Goal: Task Accomplishment & Management: Use online tool/utility

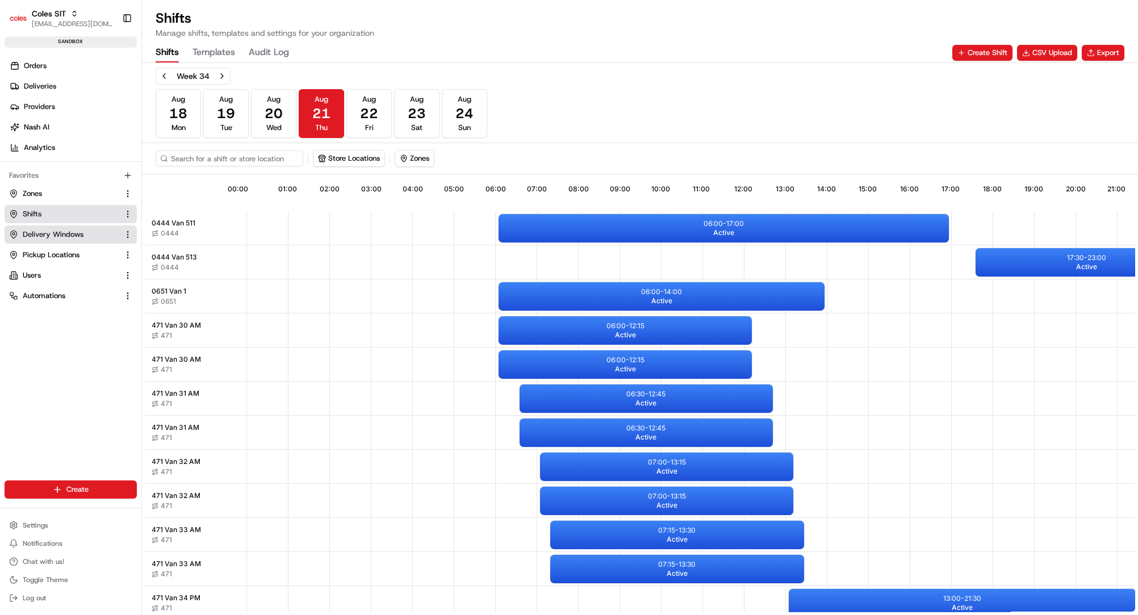
click at [35, 232] on span "Delivery Windows" at bounding box center [53, 234] width 61 height 10
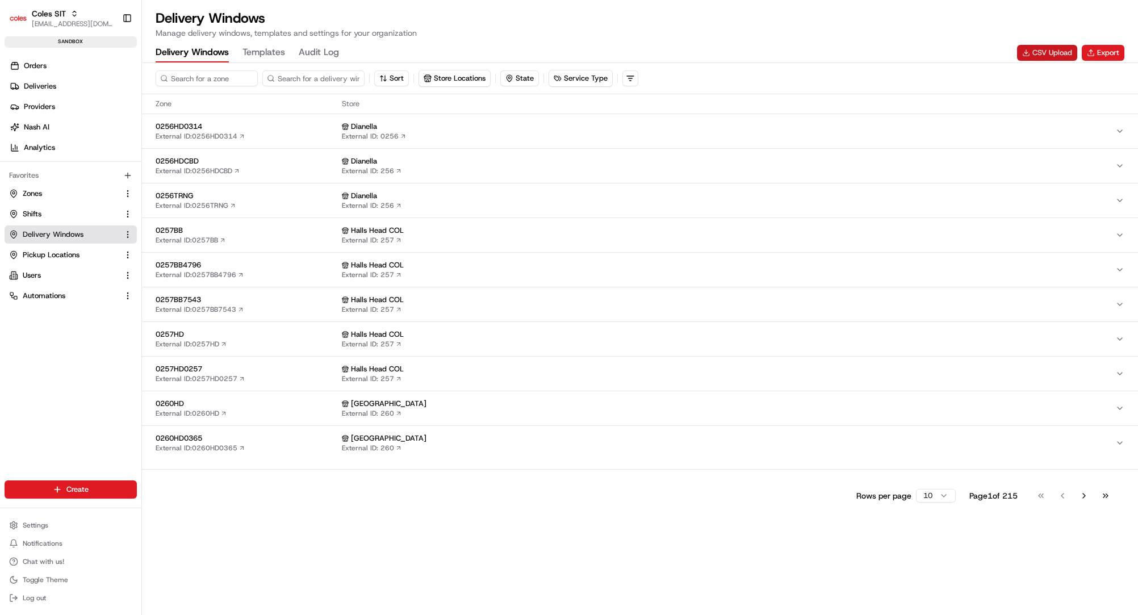
click at [1064, 48] on button "CSV Upload" at bounding box center [1047, 53] width 60 height 16
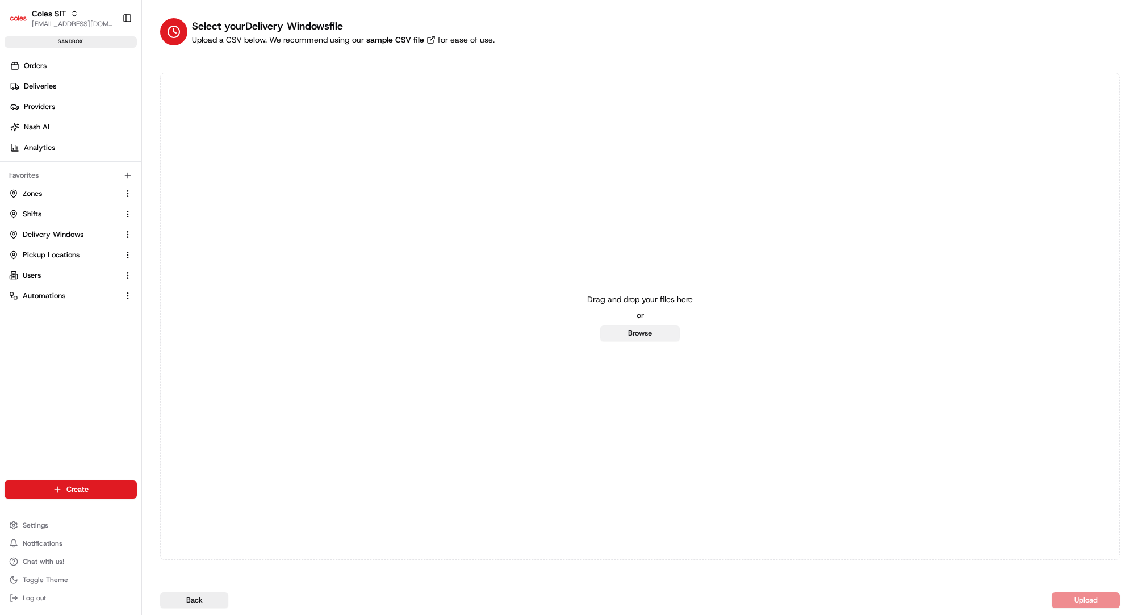
click at [625, 338] on button "Browse" at bounding box center [640, 333] width 80 height 16
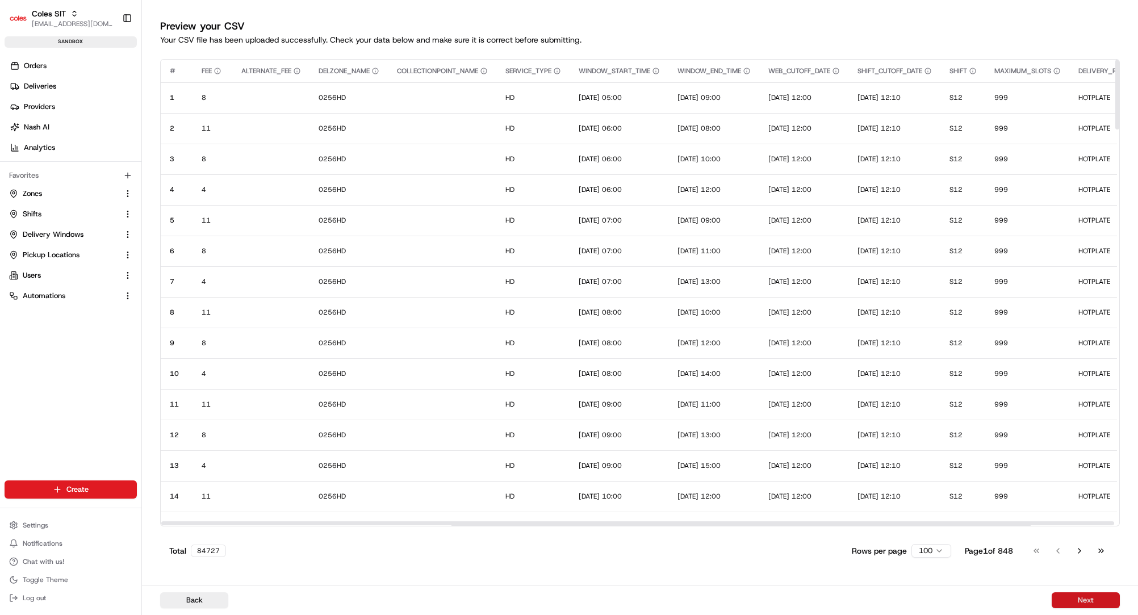
click at [1075, 600] on button "Next" at bounding box center [1086, 600] width 68 height 16
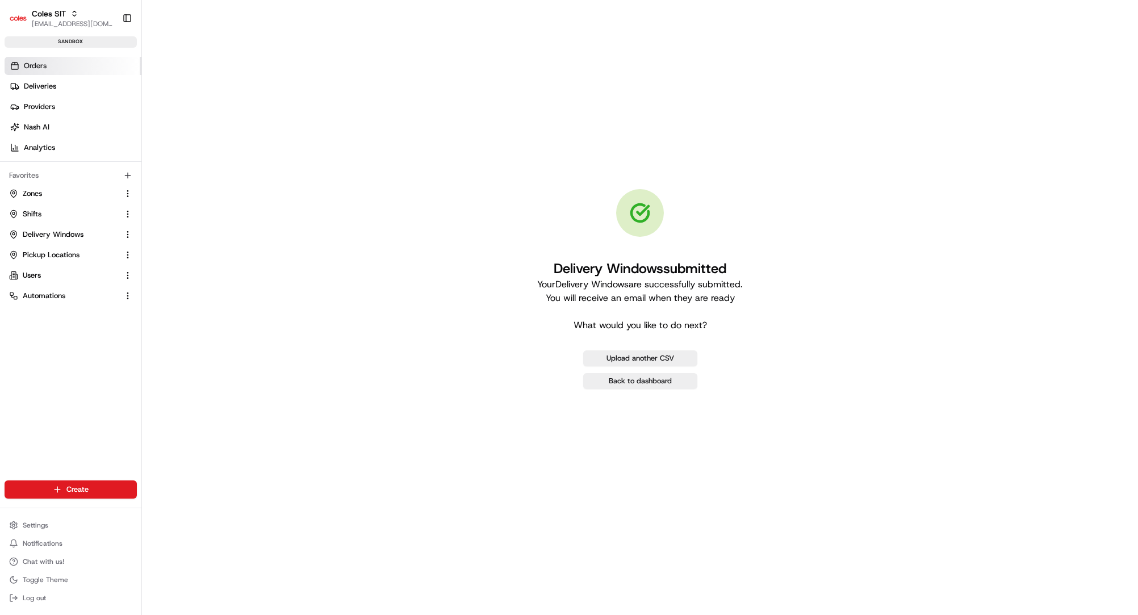
click at [40, 62] on span "Orders" at bounding box center [35, 66] width 23 height 10
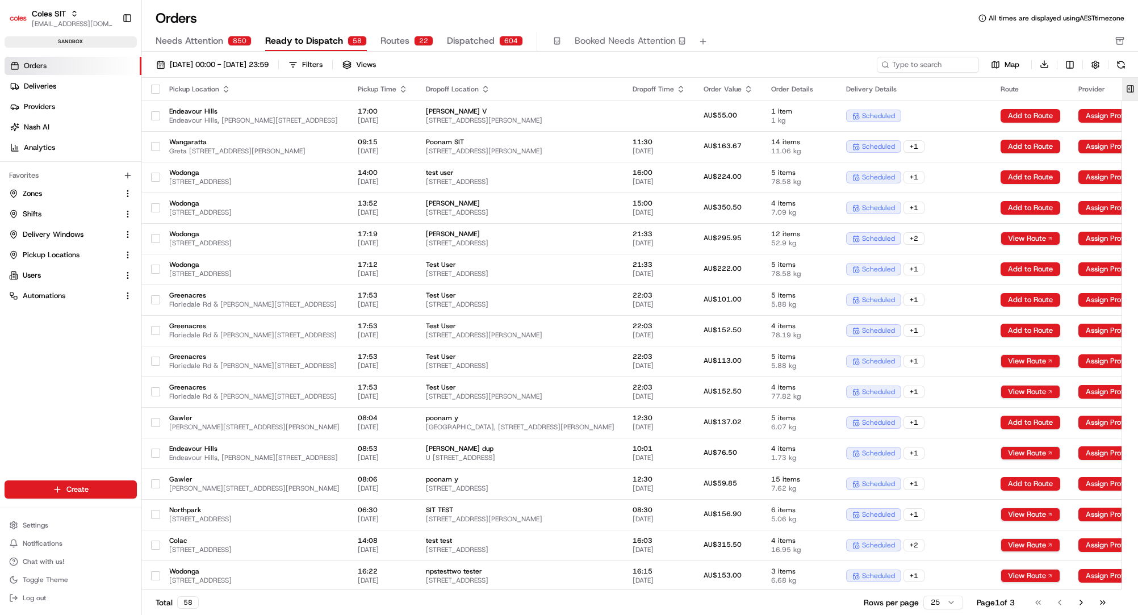
click at [1130, 91] on button at bounding box center [1130, 89] width 19 height 23
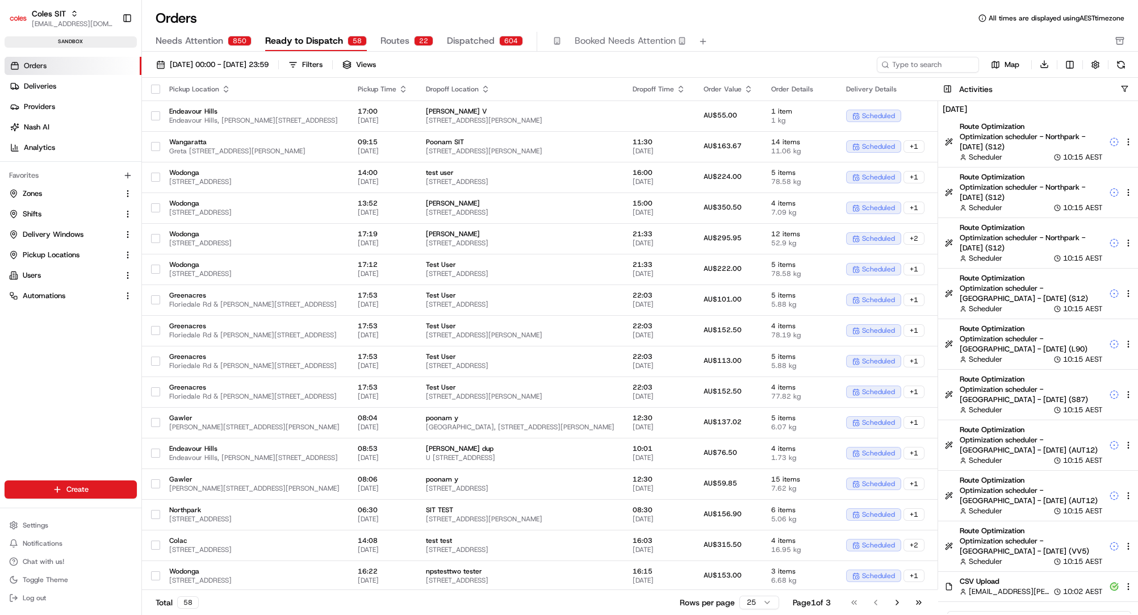
click at [53, 64] on link "Orders" at bounding box center [73, 66] width 137 height 18
click at [74, 22] on span "[EMAIL_ADDRESS][DOMAIN_NAME]" at bounding box center [72, 23] width 81 height 9
click at [163, 65] on div "Coles CDT" at bounding box center [204, 59] width 165 height 23
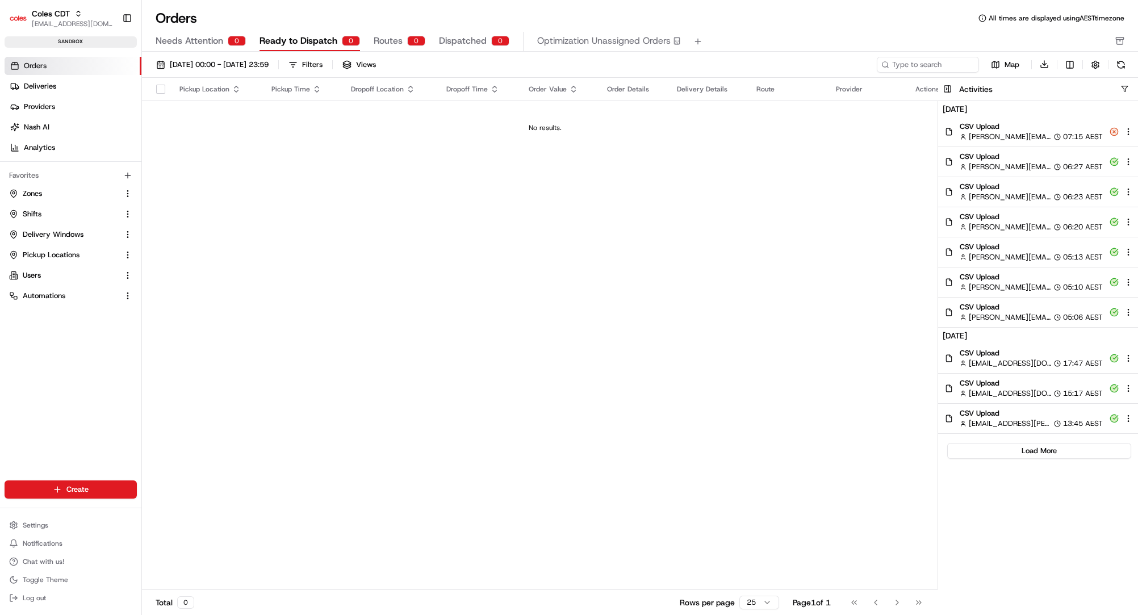
click at [830, 307] on div "Pickup Location Pickup Time Dropoff Location Dropoff Time Order Value Order Det…" at bounding box center [545, 334] width 806 height 513
click at [946, 90] on button at bounding box center [947, 89] width 19 height 23
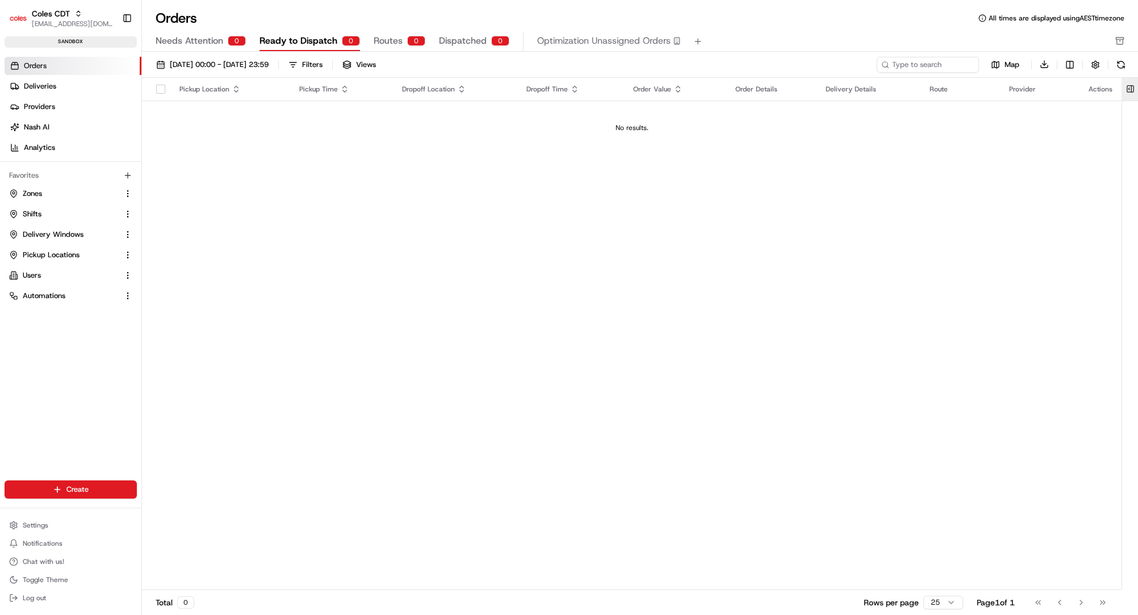
click at [1132, 91] on button at bounding box center [1130, 89] width 19 height 23
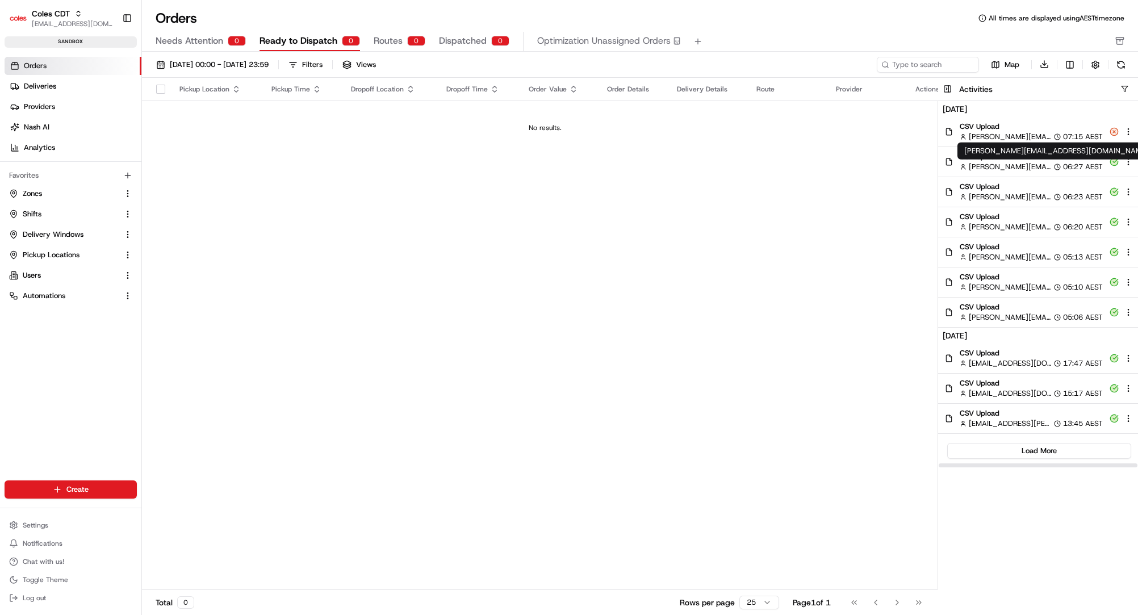
click at [978, 156] on div "majeed@usenash.com majeed@usenash.com" at bounding box center [1056, 151] width 198 height 17
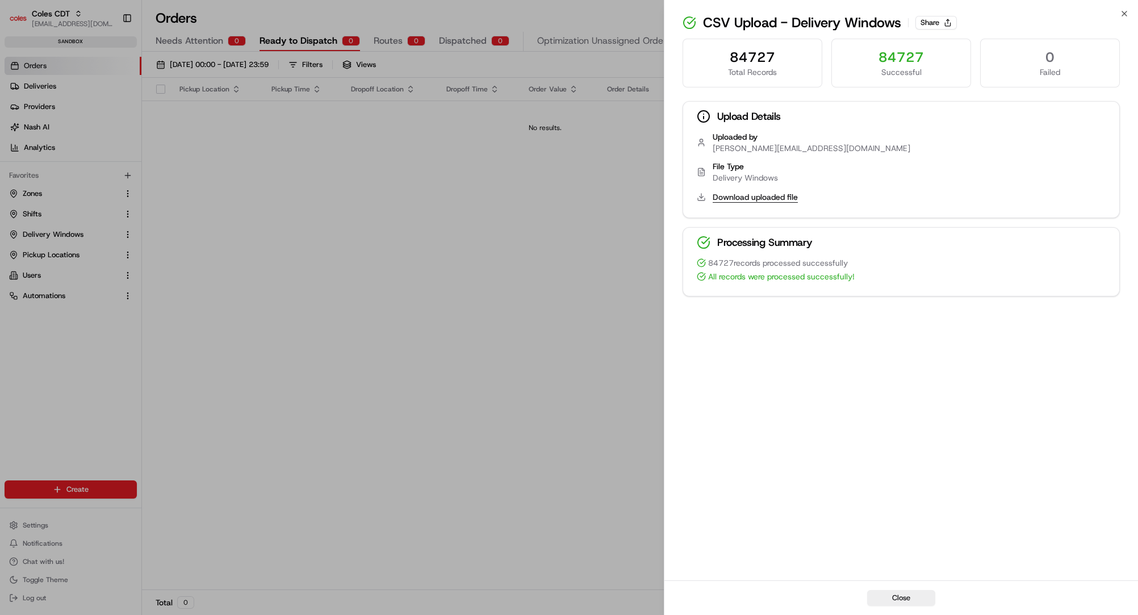
click at [745, 198] on button "Download uploaded file" at bounding box center [755, 196] width 85 height 11
click at [1126, 10] on icon "button" at bounding box center [1124, 13] width 9 height 9
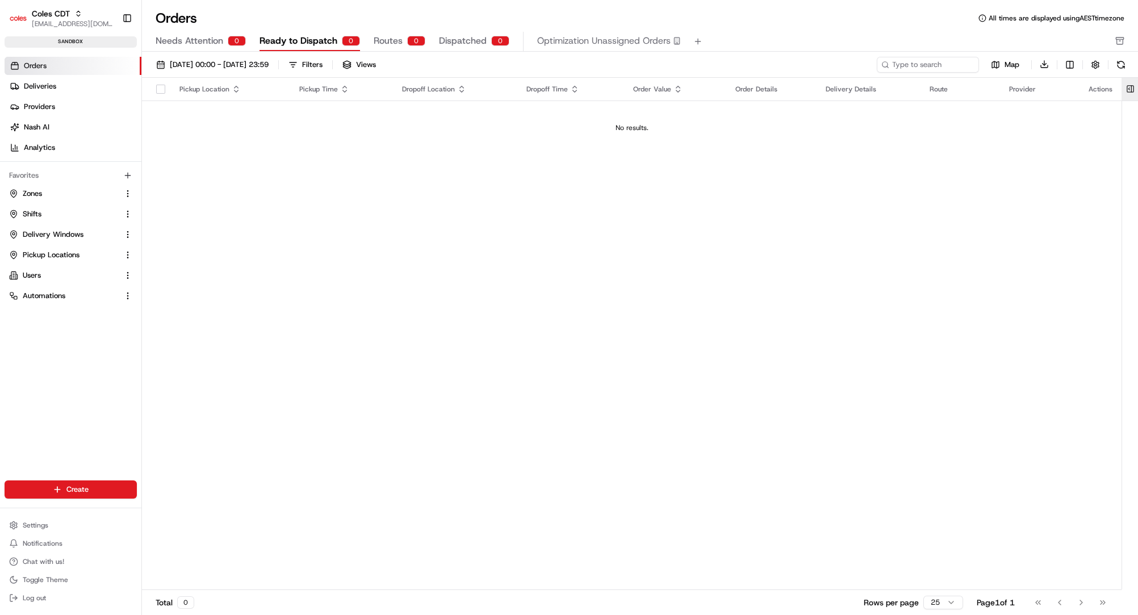
click at [1131, 87] on button at bounding box center [1130, 89] width 19 height 23
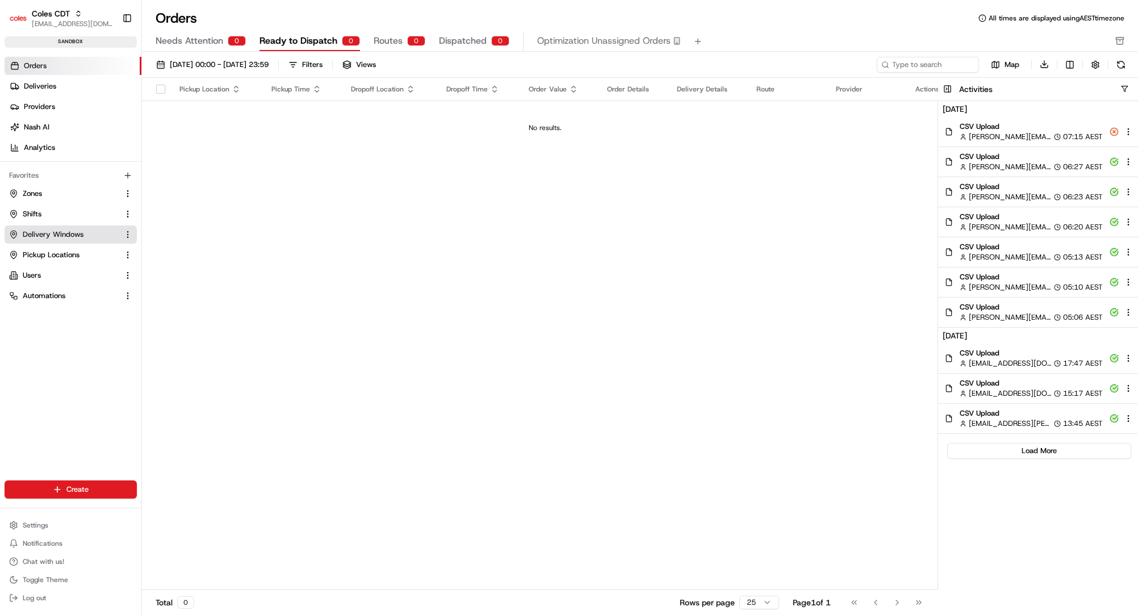
click at [40, 241] on button "Delivery Windows" at bounding box center [71, 234] width 132 height 18
click at [43, 241] on button "Delivery Windows" at bounding box center [71, 234] width 132 height 18
click at [407, 248] on div "Pickup Location Pickup Time Dropoff Location Dropoff Time Order Value Order Det…" at bounding box center [545, 334] width 806 height 513
click at [40, 231] on span "Delivery Windows" at bounding box center [53, 234] width 61 height 10
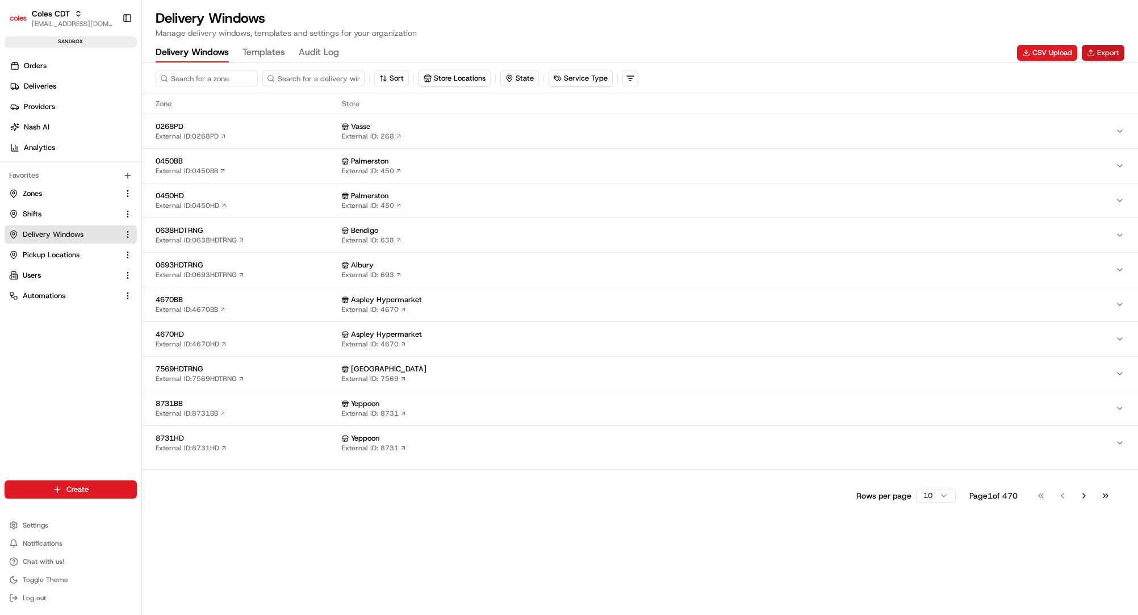
click at [1095, 50] on button "Export" at bounding box center [1103, 53] width 43 height 16
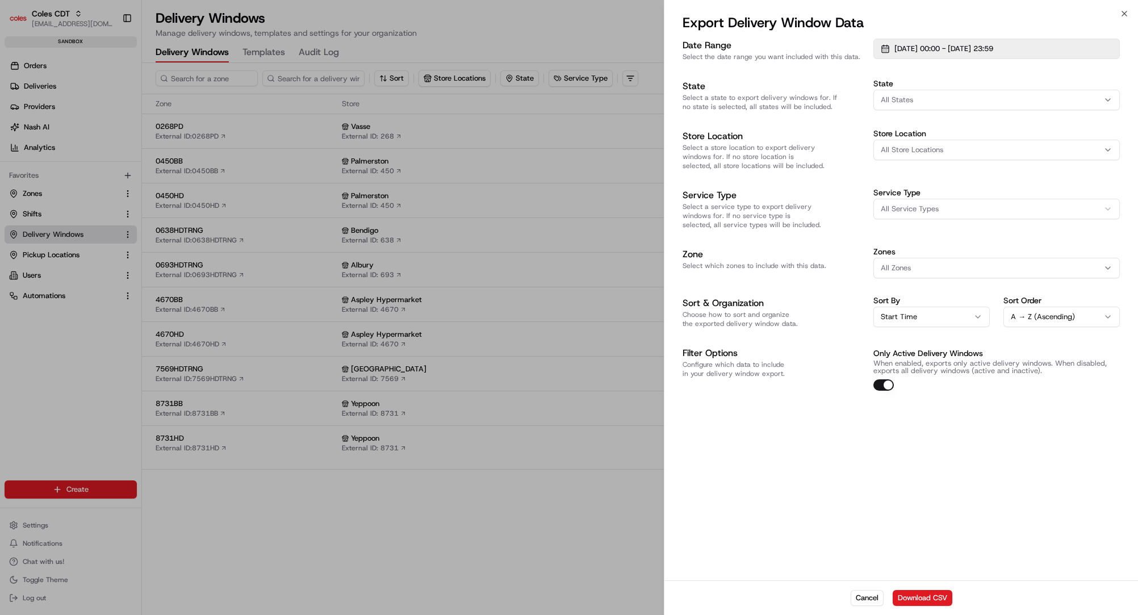
click at [993, 49] on span "01/08/2025 00:00 - 31/08/2025 23:59" at bounding box center [943, 49] width 99 height 10
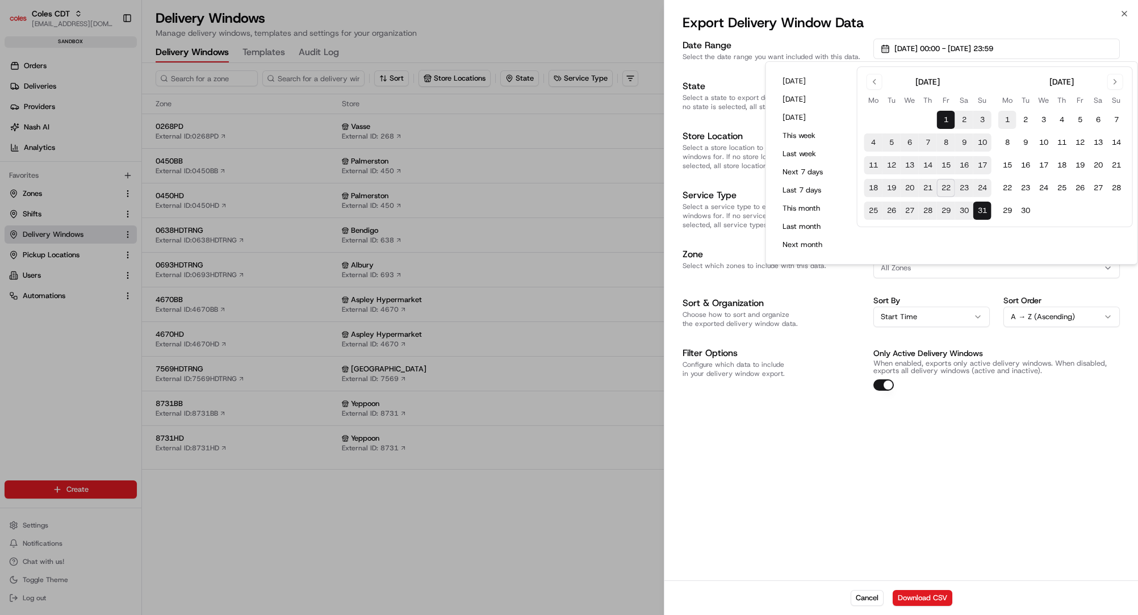
click at [1003, 119] on button "1" at bounding box center [1007, 120] width 18 height 18
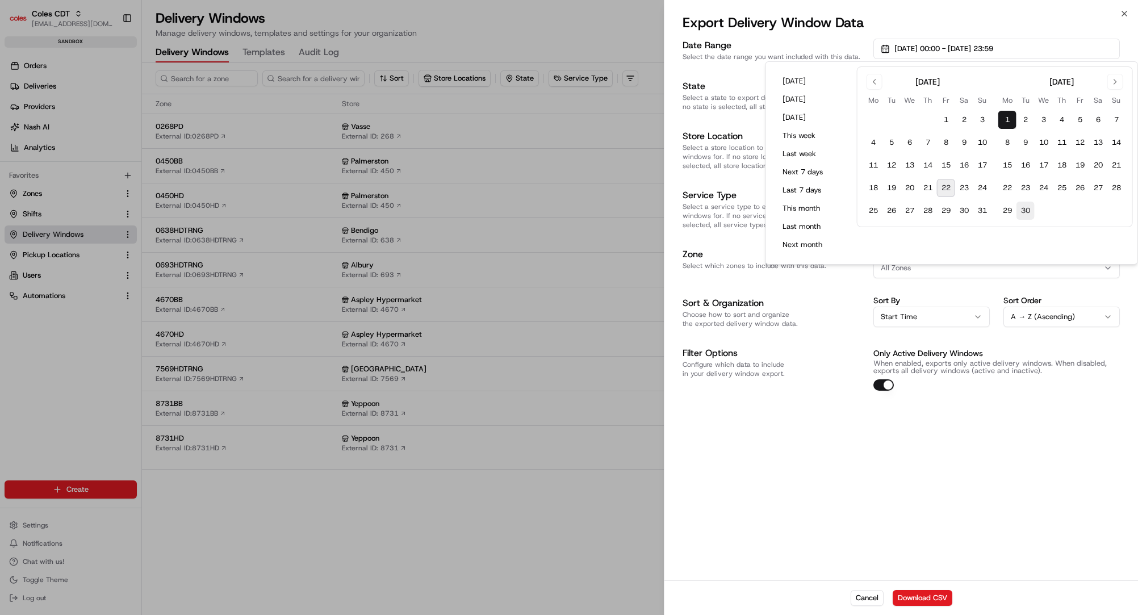
click at [1027, 211] on button "30" at bounding box center [1026, 211] width 18 height 18
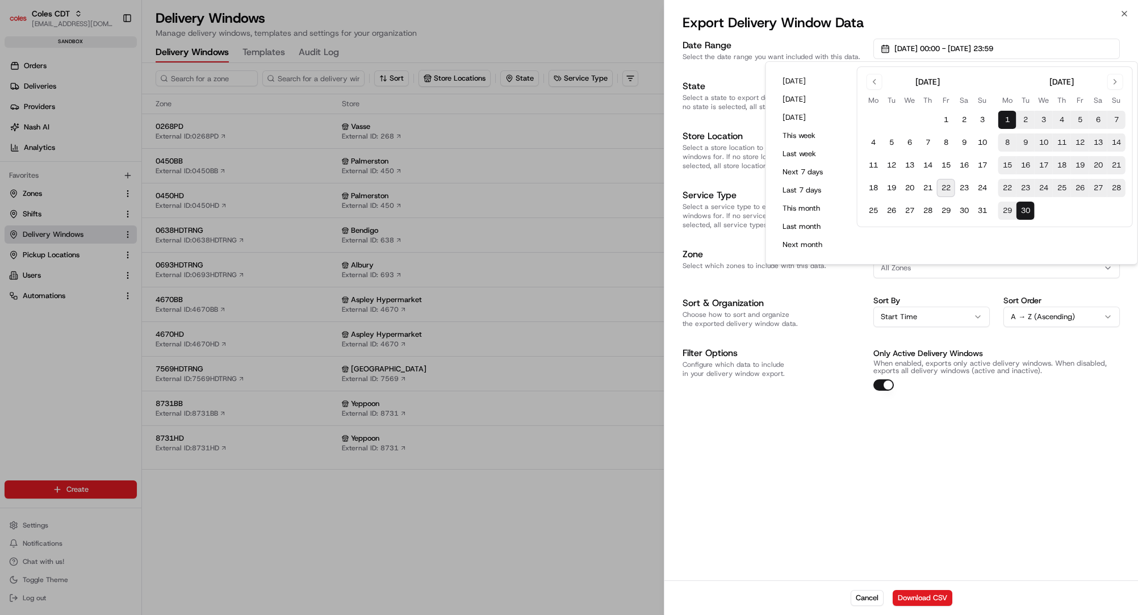
click at [760, 453] on div "Date Range Select the date range you want included with this data. 01/09/2025 0…" at bounding box center [901, 308] width 474 height 544
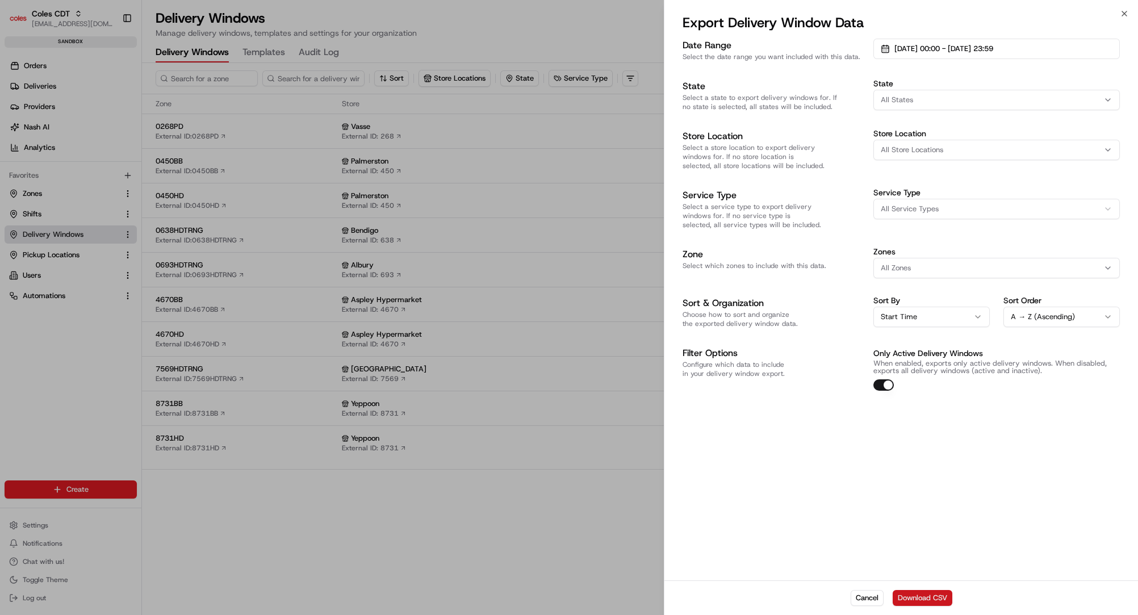
click at [925, 600] on button "Download CSV" at bounding box center [923, 598] width 60 height 16
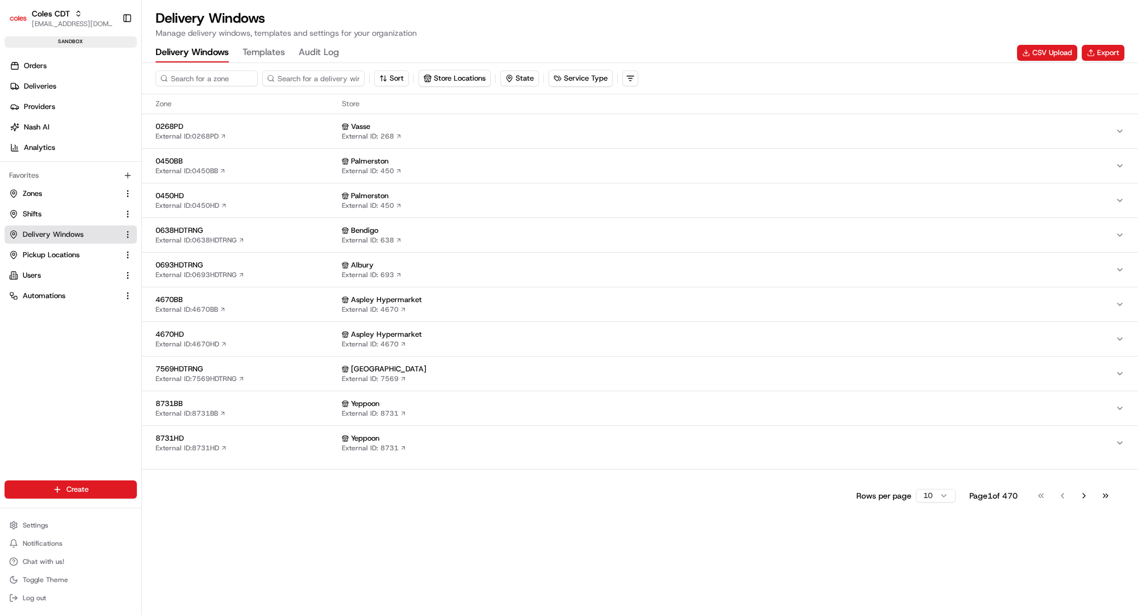
click at [37, 202] on ul "Zones Shifts Delivery Windows Pickup Locations Users Automations" at bounding box center [71, 245] width 132 height 120
click at [38, 195] on span "Zones" at bounding box center [32, 194] width 19 height 10
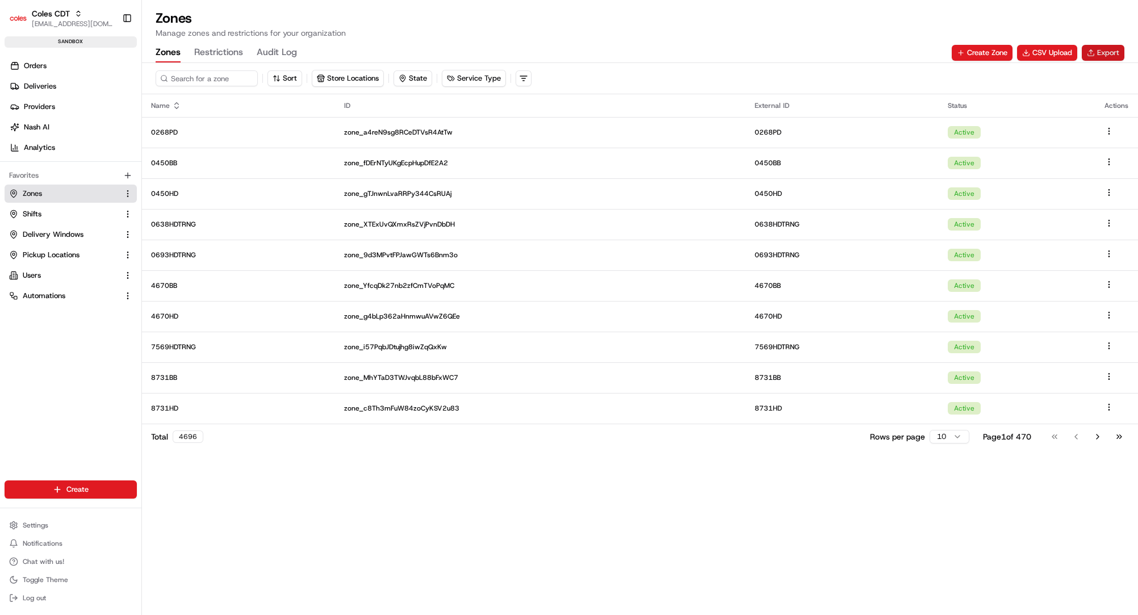
click at [1108, 52] on button "Export" at bounding box center [1103, 53] width 43 height 16
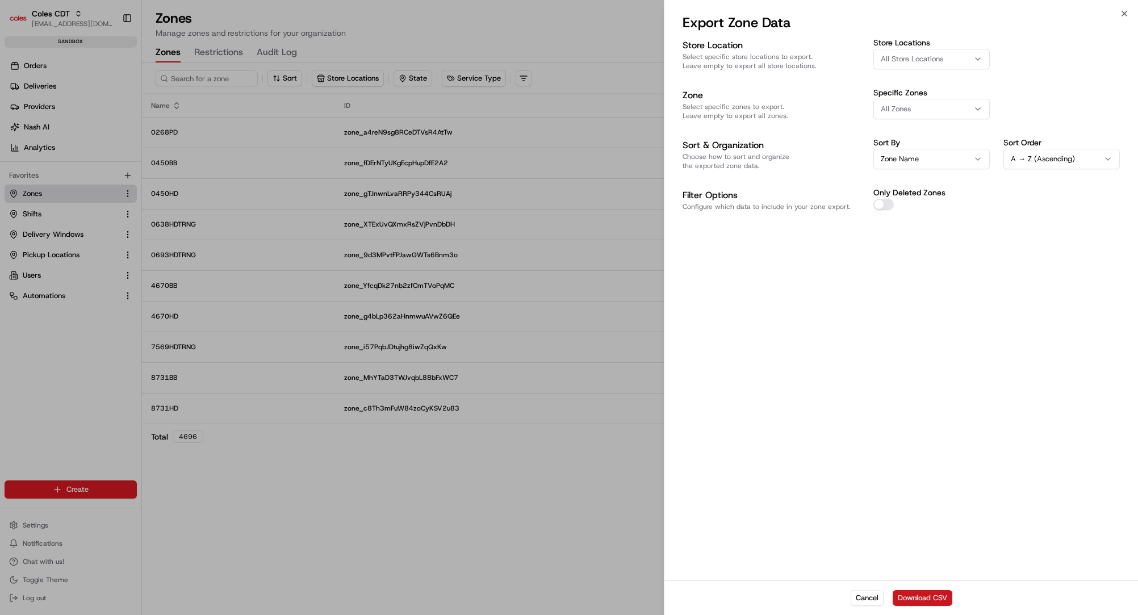
click at [915, 599] on button "Download CSV" at bounding box center [923, 598] width 60 height 16
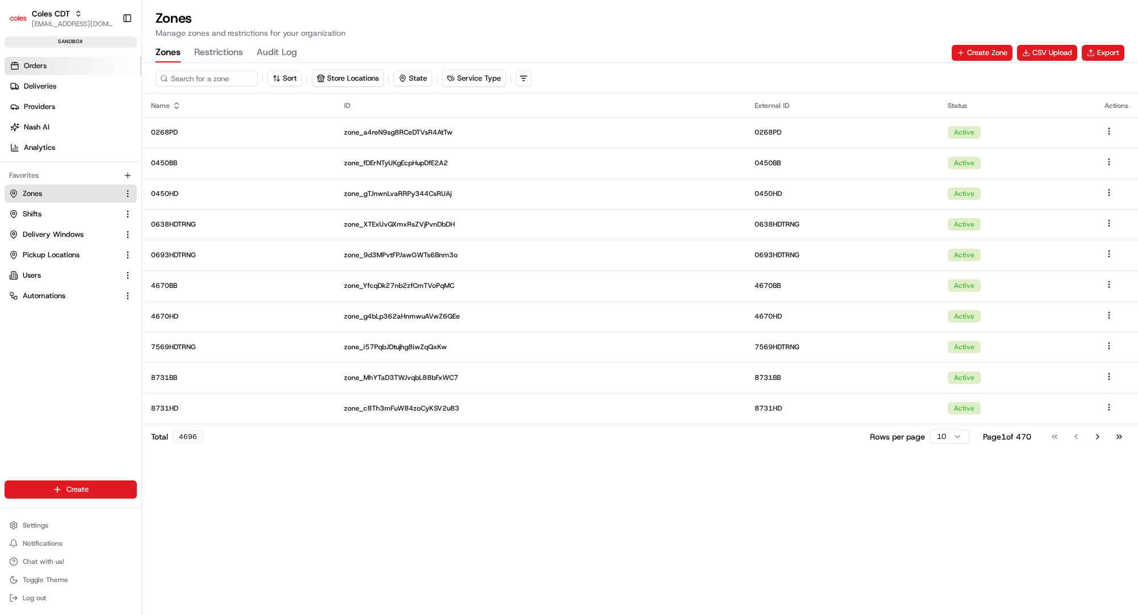
click at [35, 66] on span "Orders" at bounding box center [35, 66] width 23 height 10
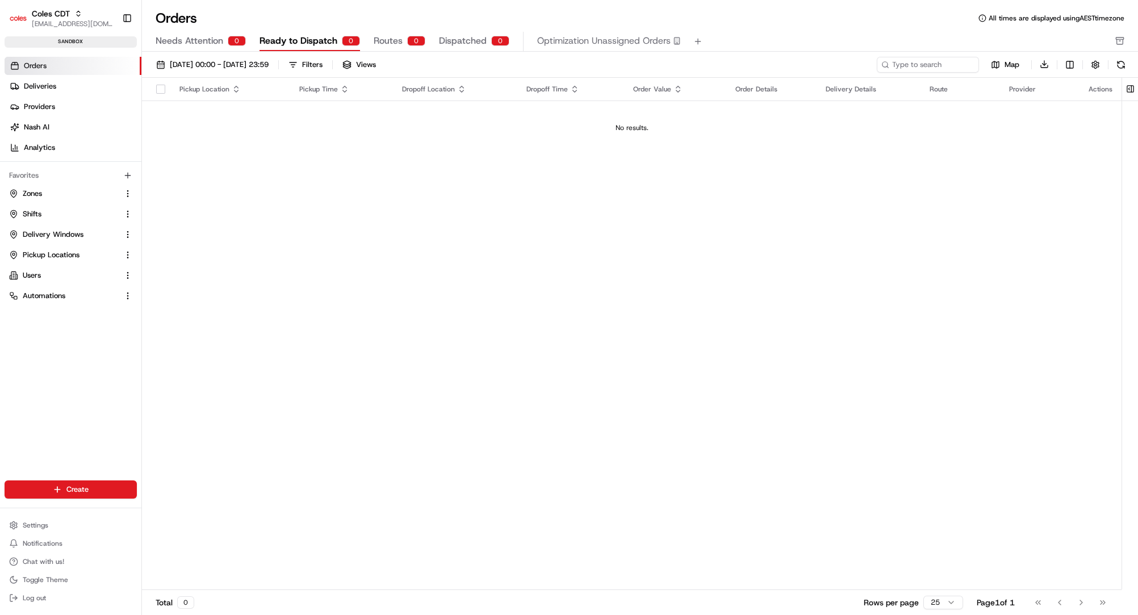
click at [49, 65] on link "Orders" at bounding box center [73, 66] width 137 height 18
click at [1132, 93] on button at bounding box center [1130, 89] width 19 height 23
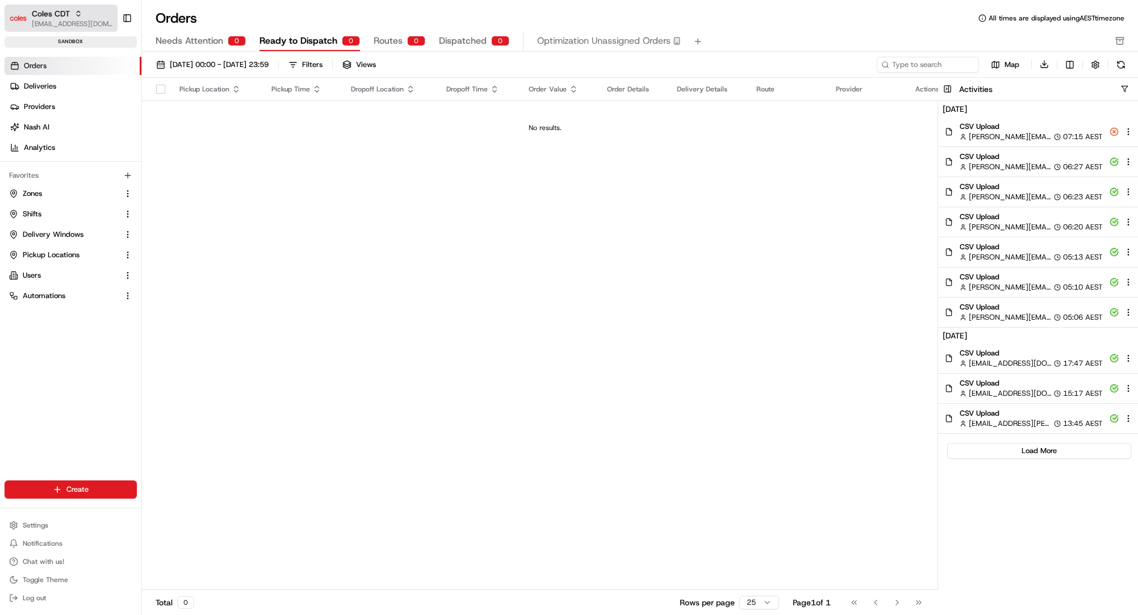
click at [68, 16] on span "Coles CDT" at bounding box center [51, 13] width 38 height 11
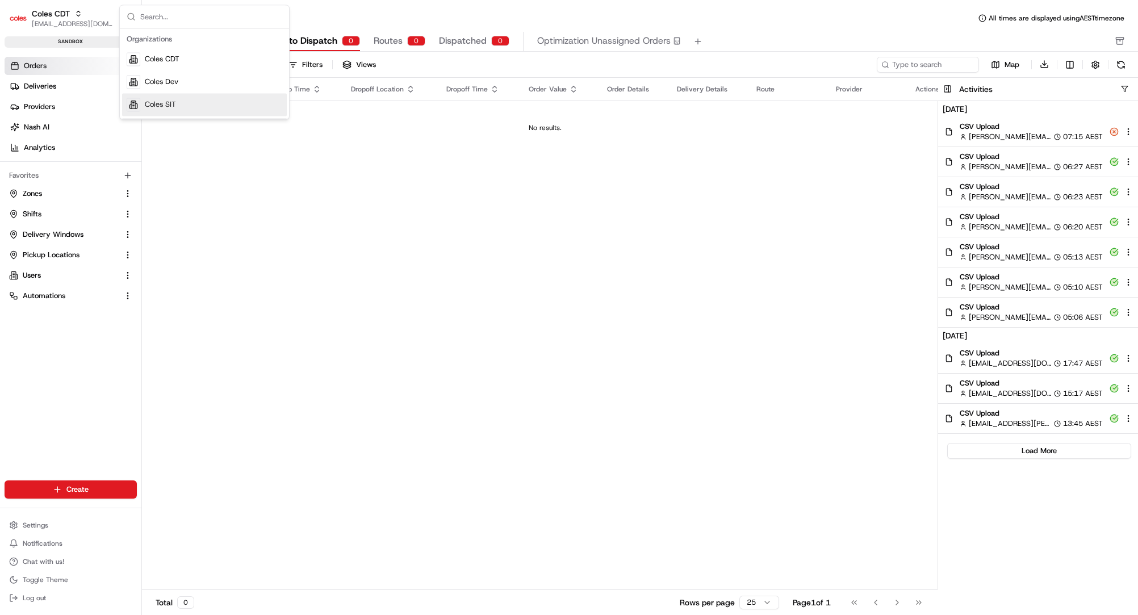
click at [164, 109] on span "Coles SIT" at bounding box center [160, 104] width 31 height 10
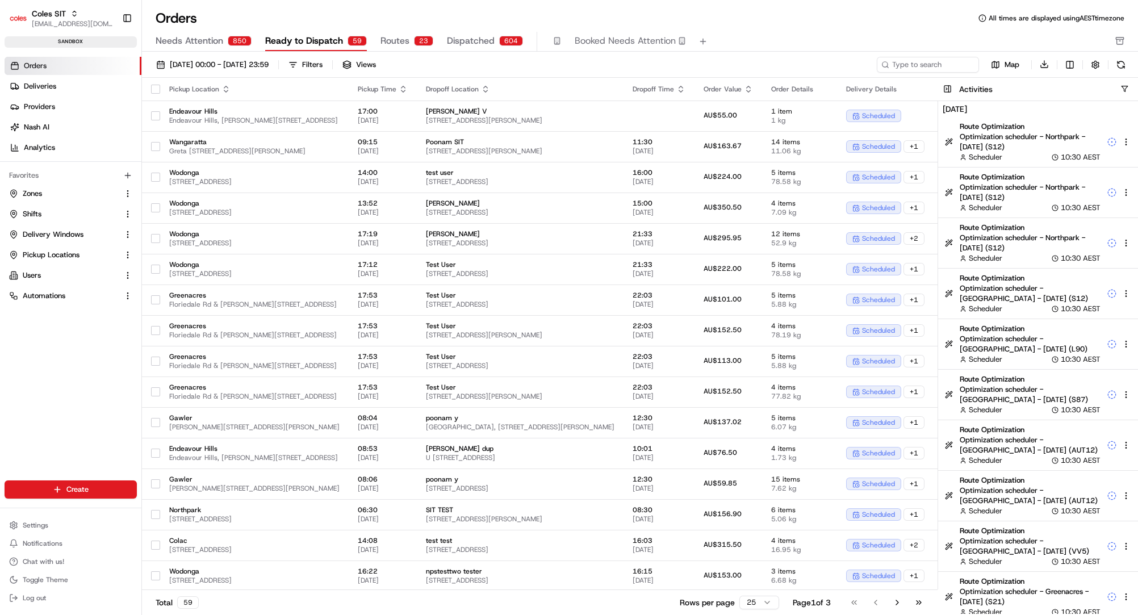
click at [47, 67] on link "Orders" at bounding box center [73, 66] width 137 height 18
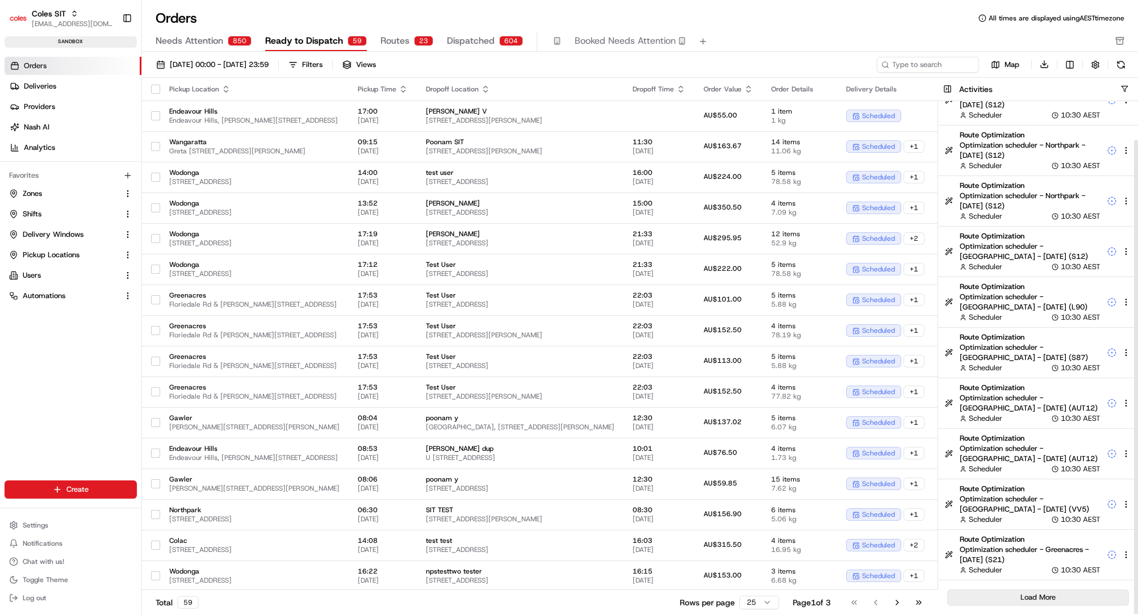
click at [1041, 601] on button "Load More" at bounding box center [1038, 597] width 182 height 16
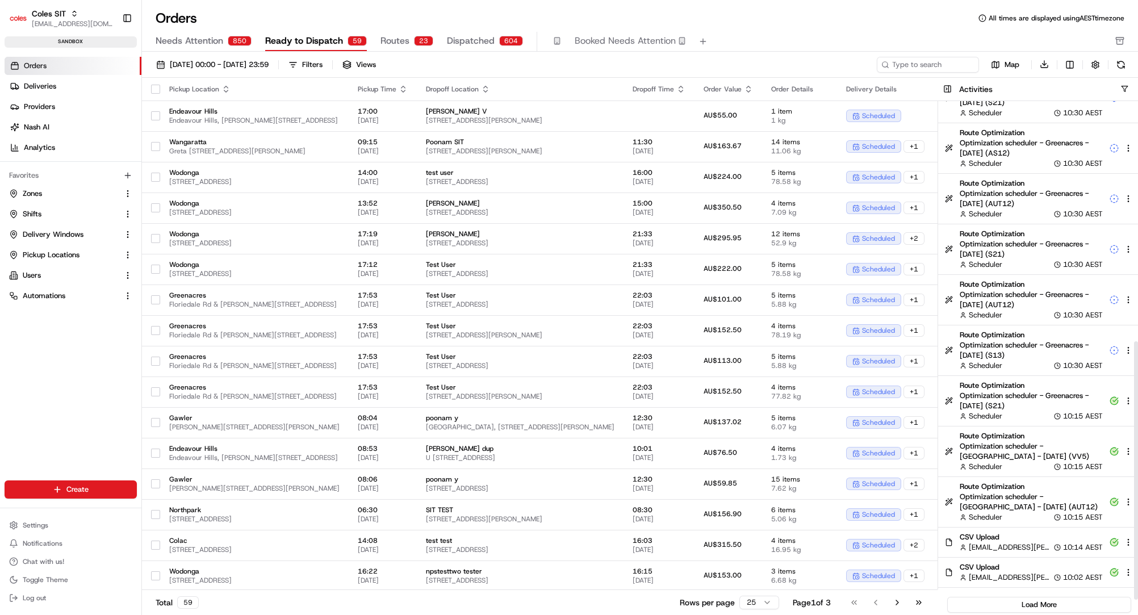
scroll to position [506, 0]
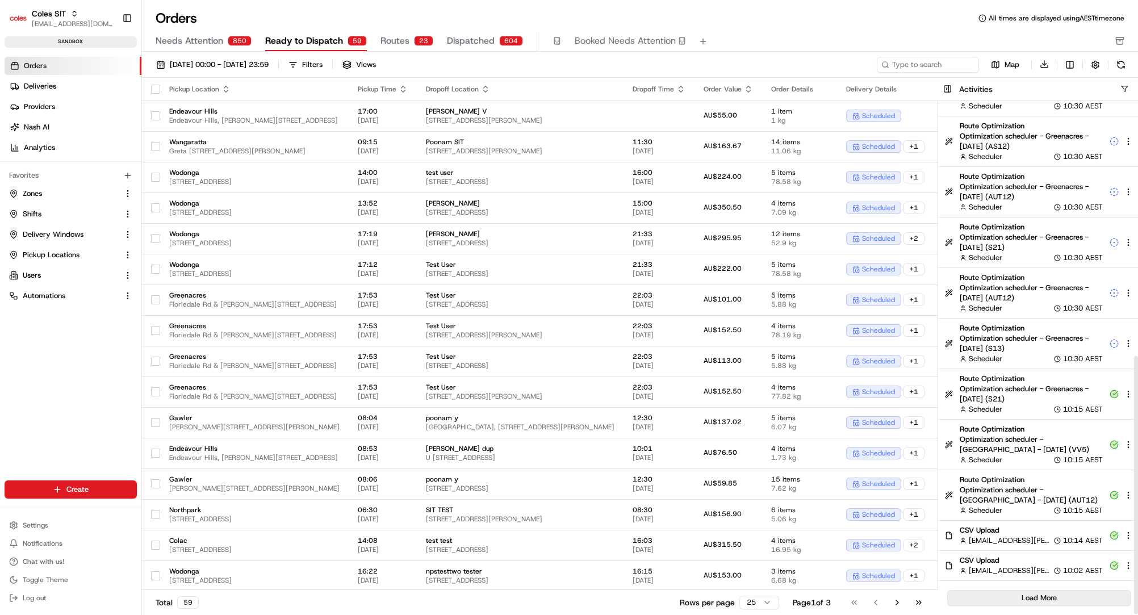
click at [1028, 592] on button "Load More" at bounding box center [1039, 598] width 184 height 16
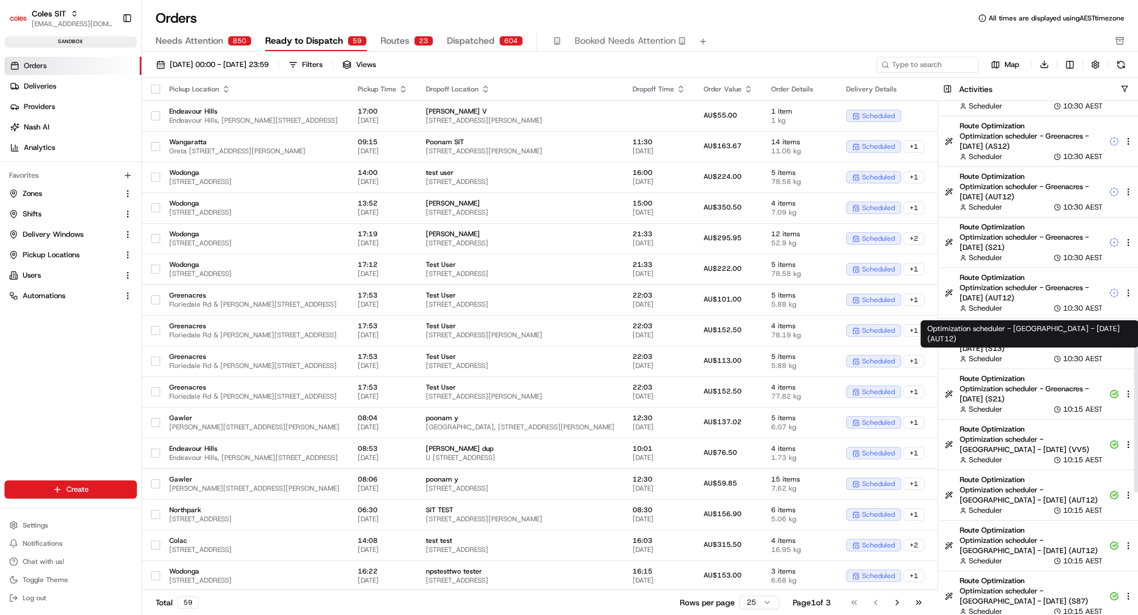
scroll to position [1011, 0]
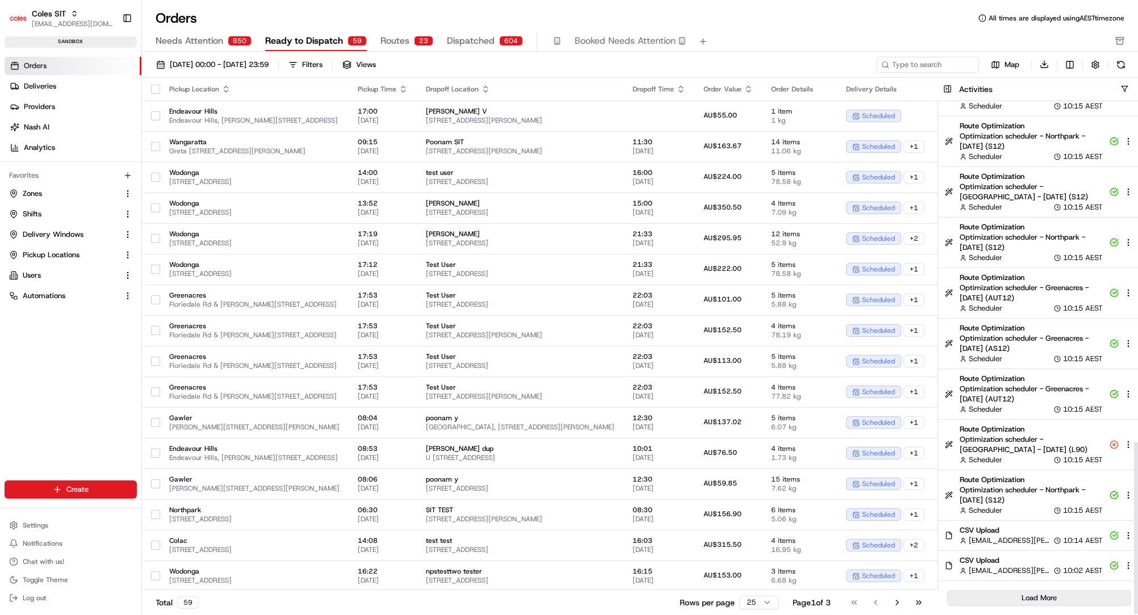
click at [1041, 596] on button "Load More" at bounding box center [1039, 598] width 184 height 16
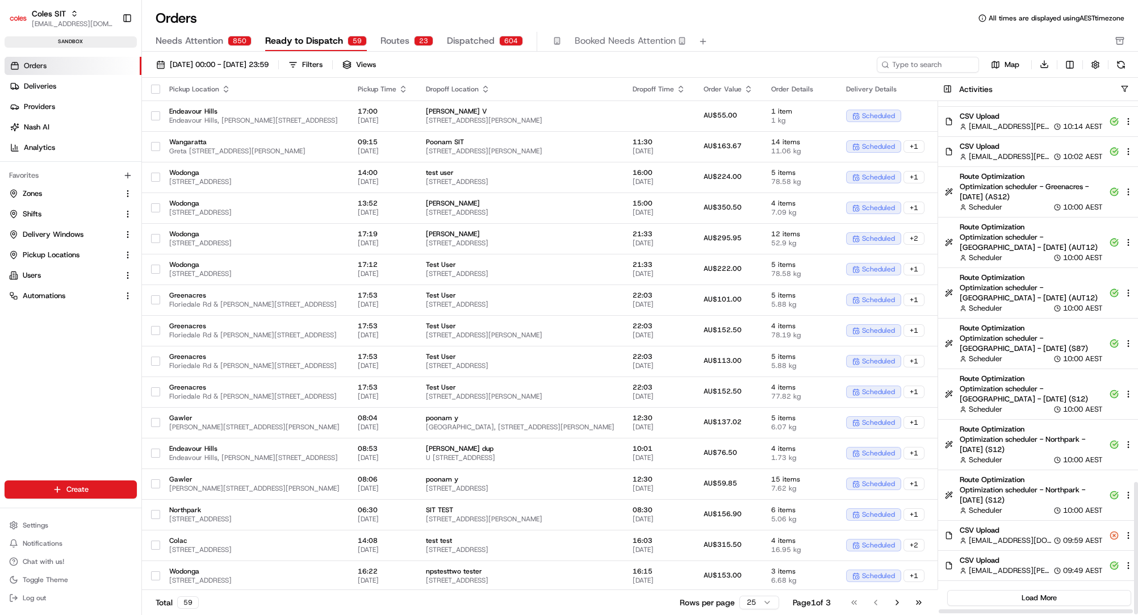
click at [981, 532] on span "CSV Upload" at bounding box center [1031, 530] width 143 height 10
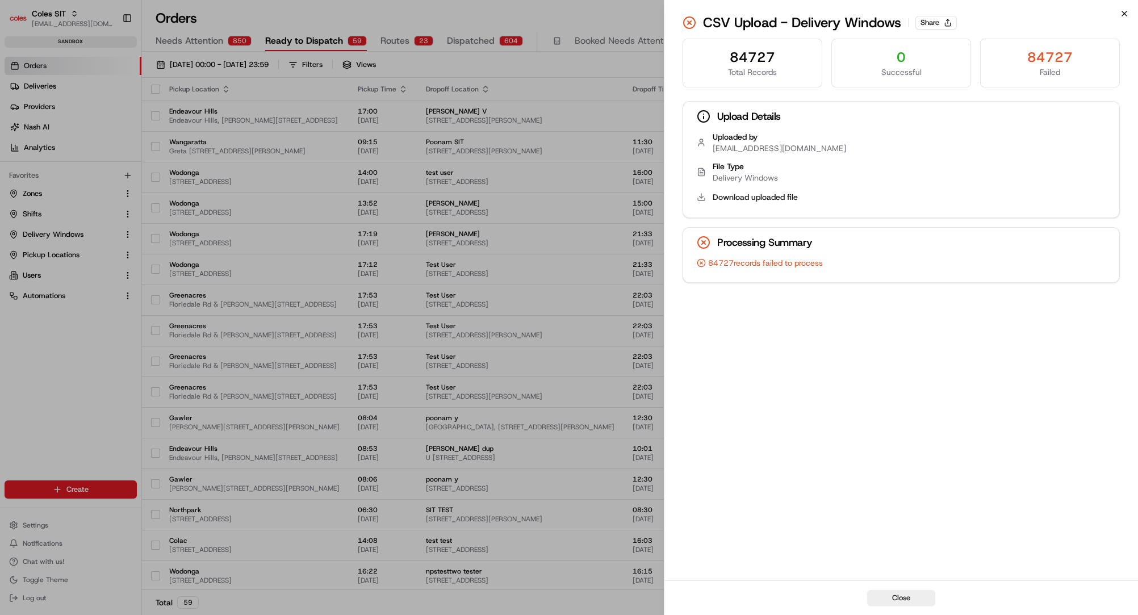
click at [1127, 13] on icon "button" at bounding box center [1124, 13] width 9 height 9
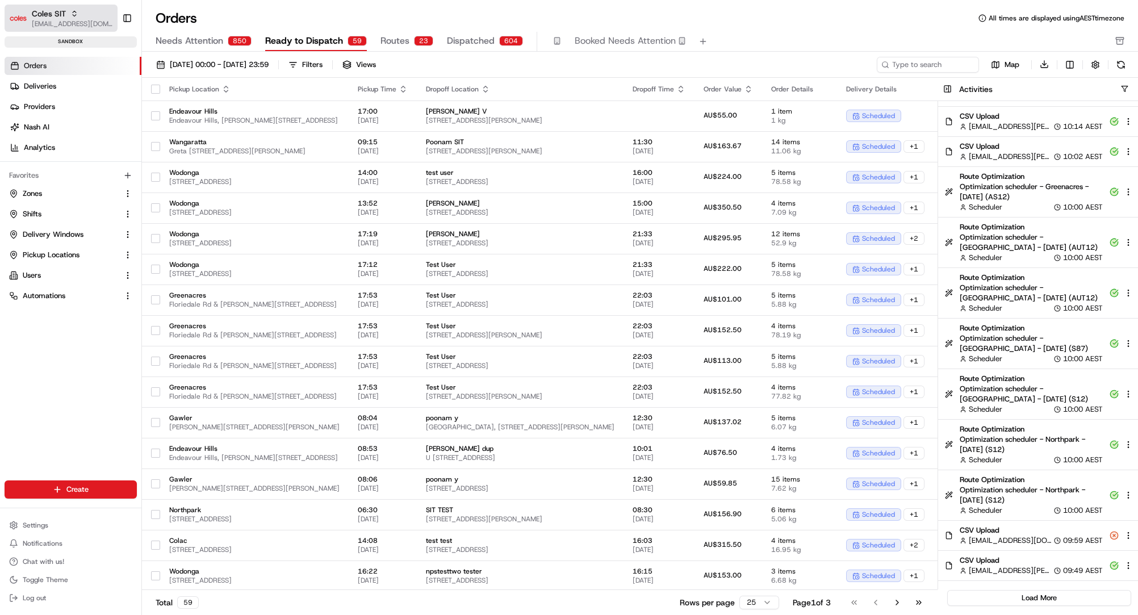
click at [70, 12] on icon "button" at bounding box center [74, 14] width 8 height 8
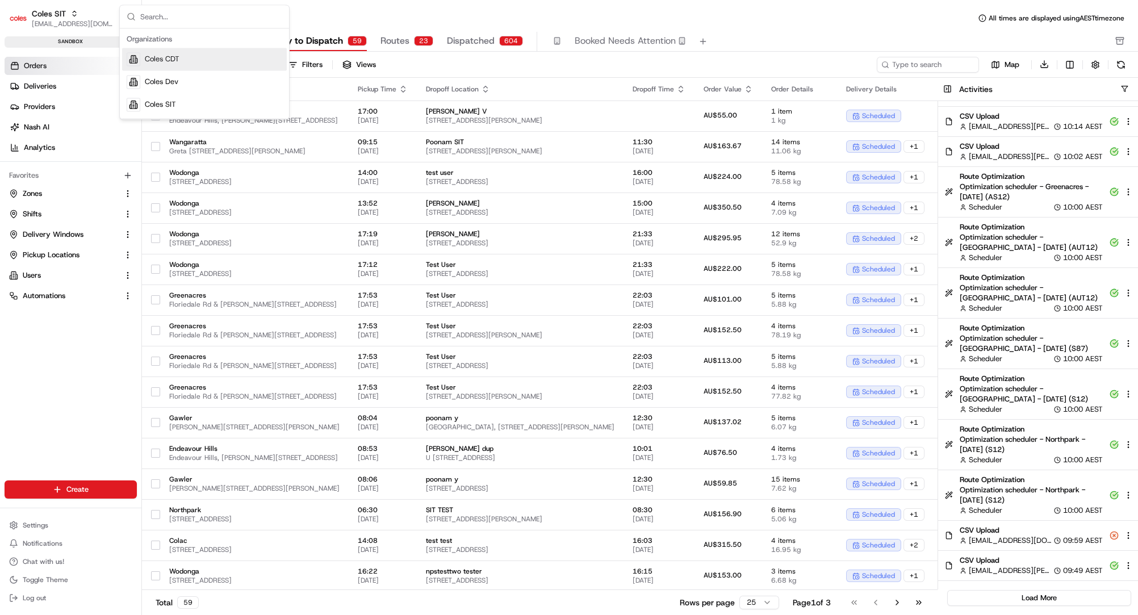
click at [165, 58] on span "Coles CDT" at bounding box center [162, 59] width 35 height 10
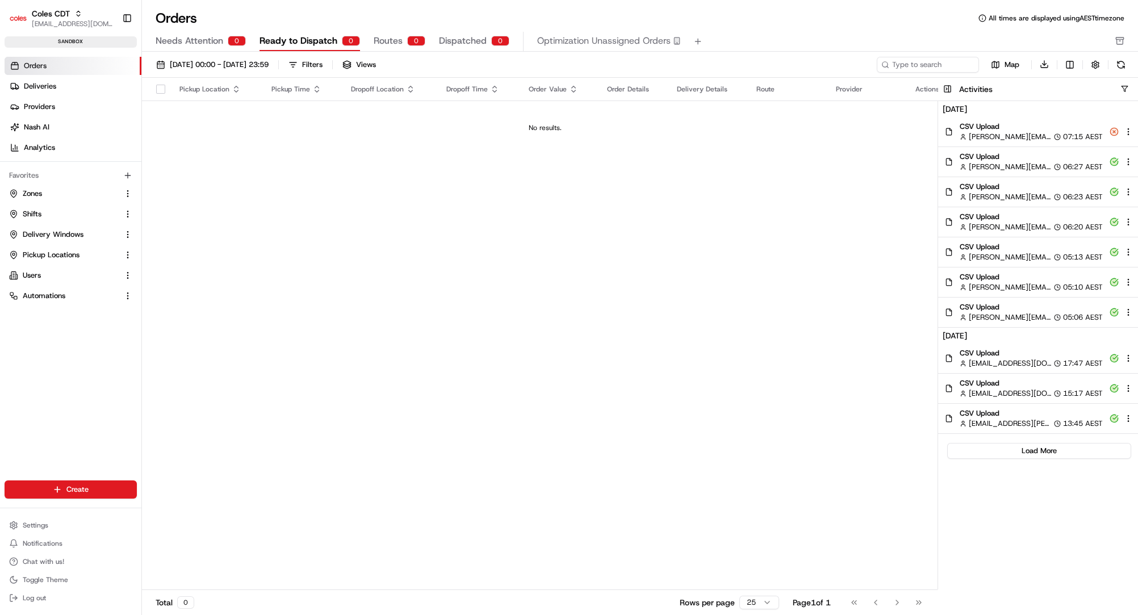
click at [588, 299] on div "Pickup Location Pickup Time Dropoff Location Dropoff Time Order Value Order Det…" at bounding box center [545, 334] width 806 height 513
click at [62, 14] on span "Coles CDT" at bounding box center [51, 13] width 38 height 11
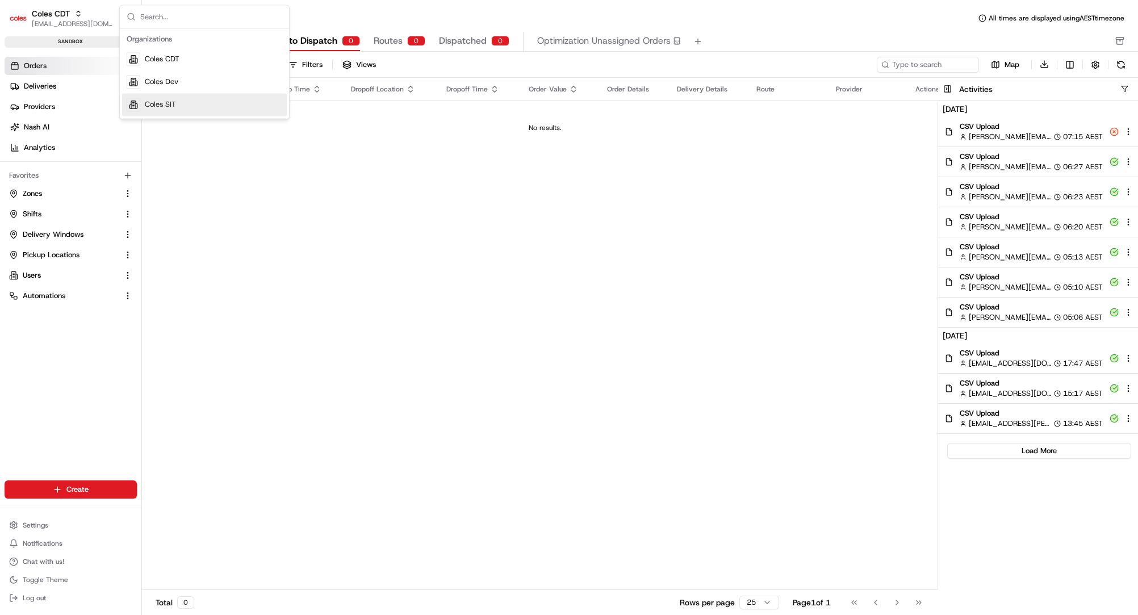
click at [162, 110] on div "Coles SIT" at bounding box center [204, 104] width 165 height 23
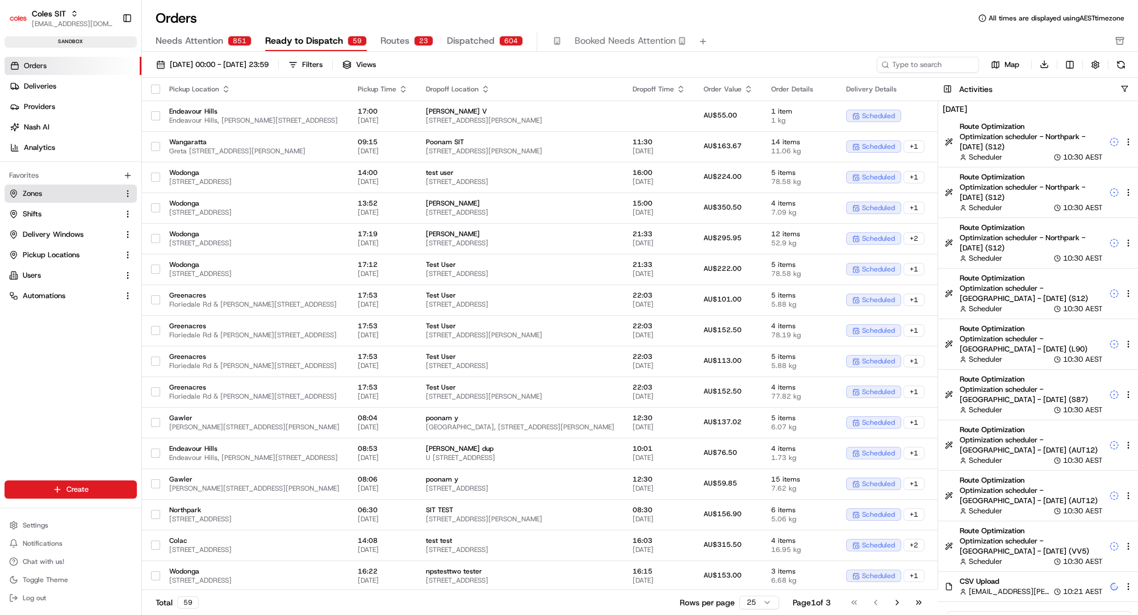
click at [31, 195] on span "Zones" at bounding box center [32, 194] width 19 height 10
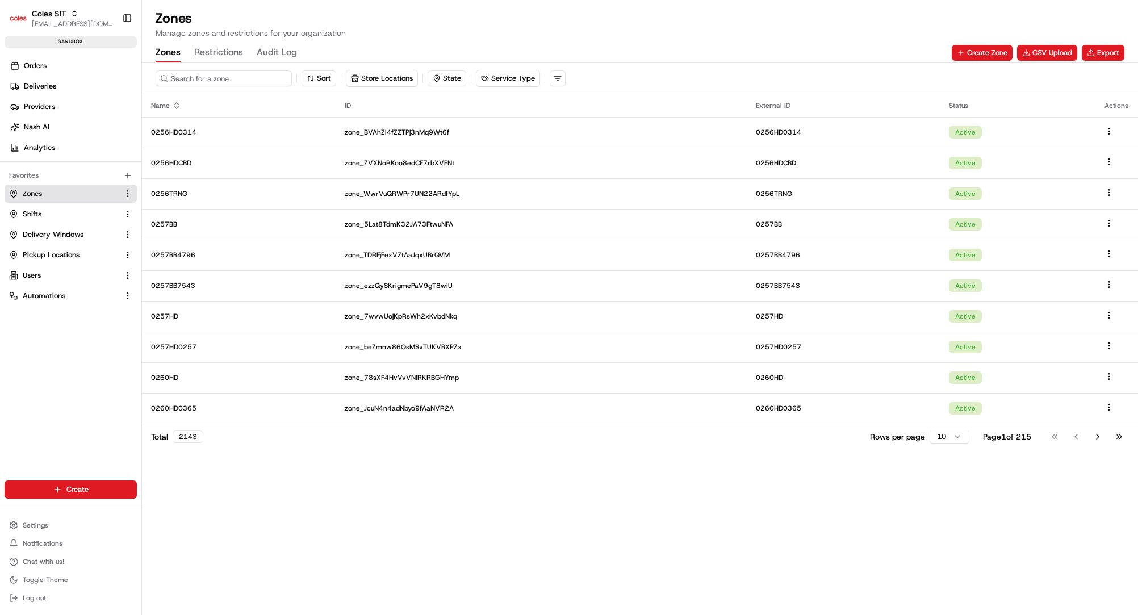
click at [200, 74] on input at bounding box center [224, 78] width 136 height 16
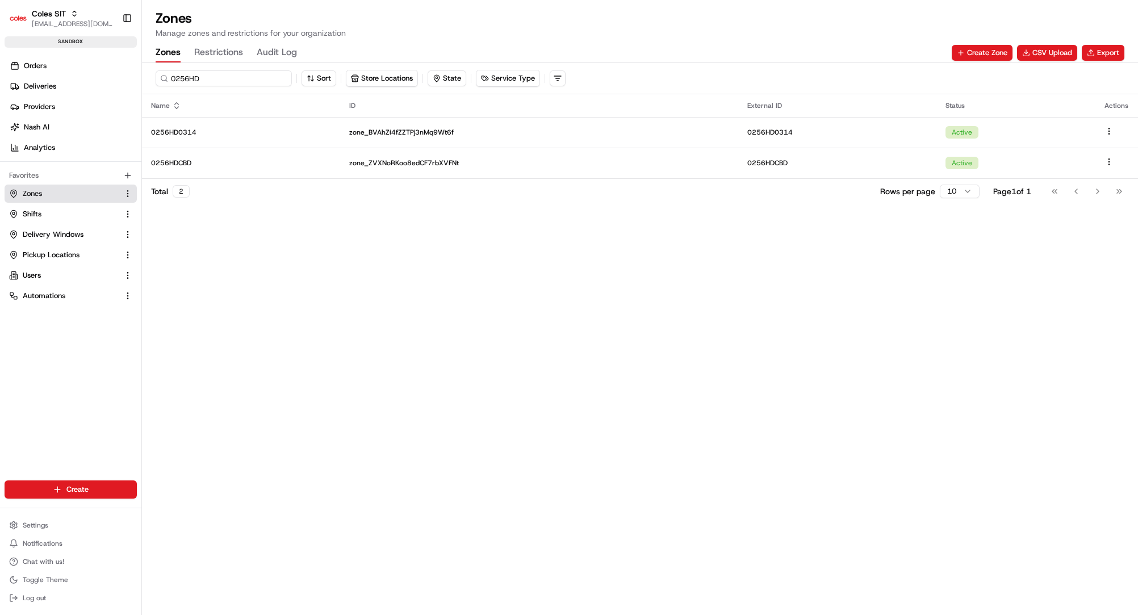
type input "0256HD"
click at [500, 399] on div "0256HD Sort Store Locations State Service Type Name ID External ID Status Actio…" at bounding box center [640, 339] width 996 height 552
drag, startPoint x: 149, startPoint y: 80, endPoint x: 79, endPoint y: 84, distance: 70.0
click at [79, 84] on div "Coles SIT srisudha.kurnool@coles.com.au Toggle Sidebar sandbox Orders Deliverie…" at bounding box center [569, 307] width 1138 height 615
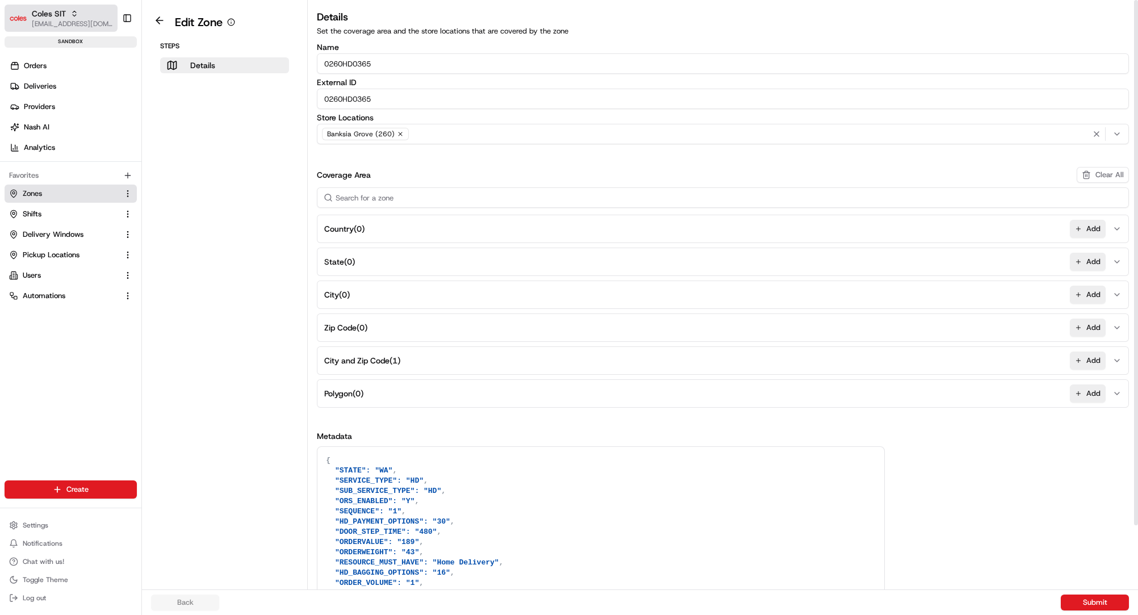
click at [77, 5] on button "Coles SIT [EMAIL_ADDRESS][DOMAIN_NAME]" at bounding box center [61, 18] width 113 height 27
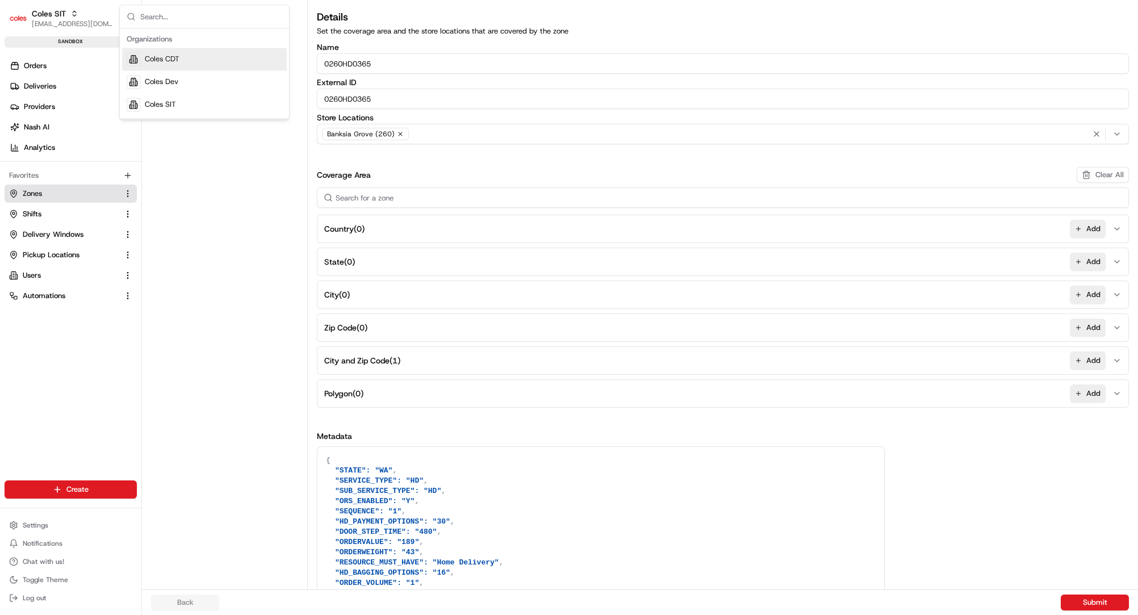
click at [165, 65] on div "Coles CDT" at bounding box center [204, 59] width 165 height 23
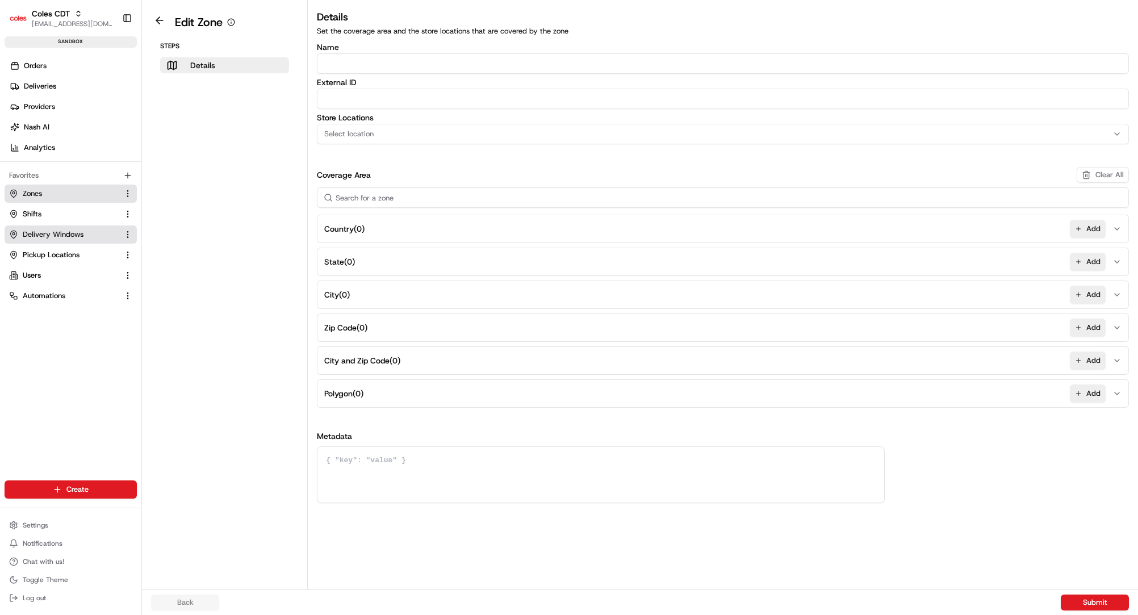
click at [35, 234] on span "Delivery Windows" at bounding box center [53, 234] width 61 height 10
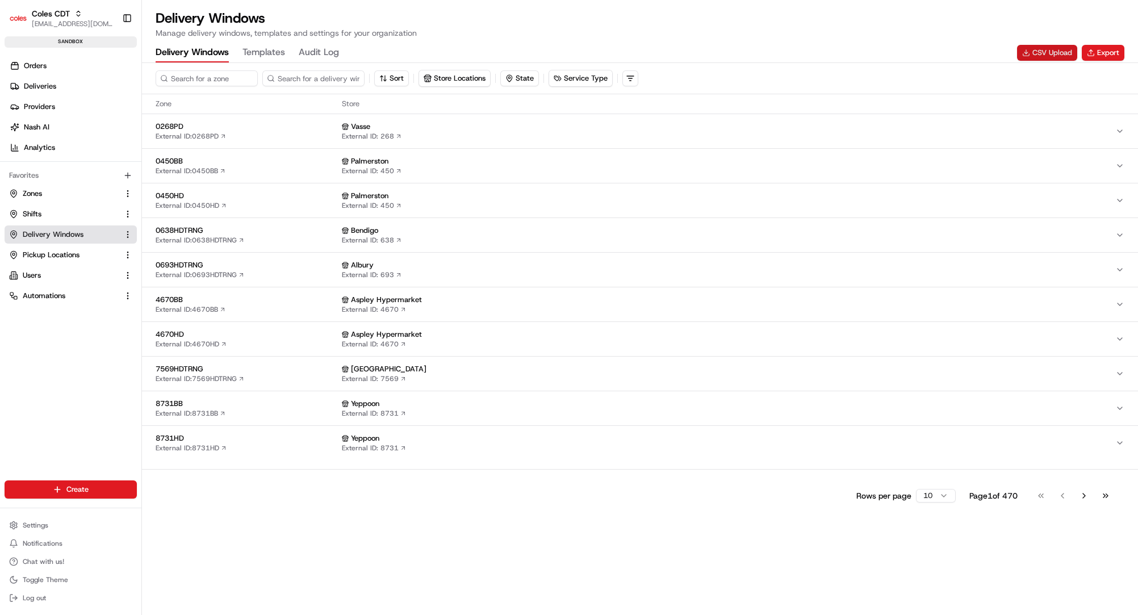
click at [1057, 54] on button "CSV Upload" at bounding box center [1047, 53] width 60 height 16
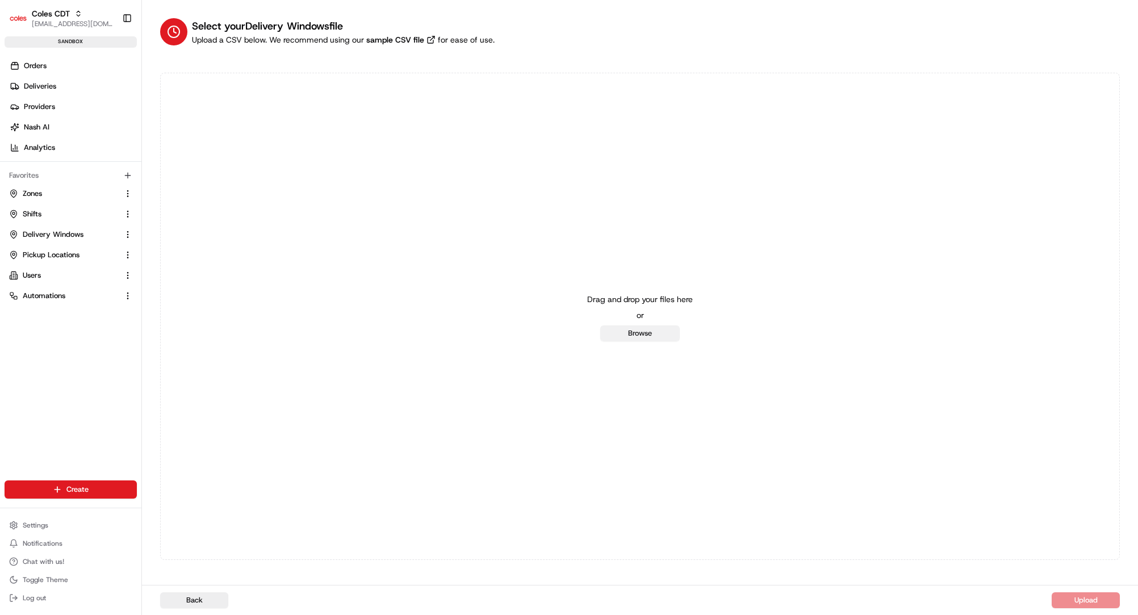
click at [638, 336] on button "Browse" at bounding box center [640, 333] width 80 height 16
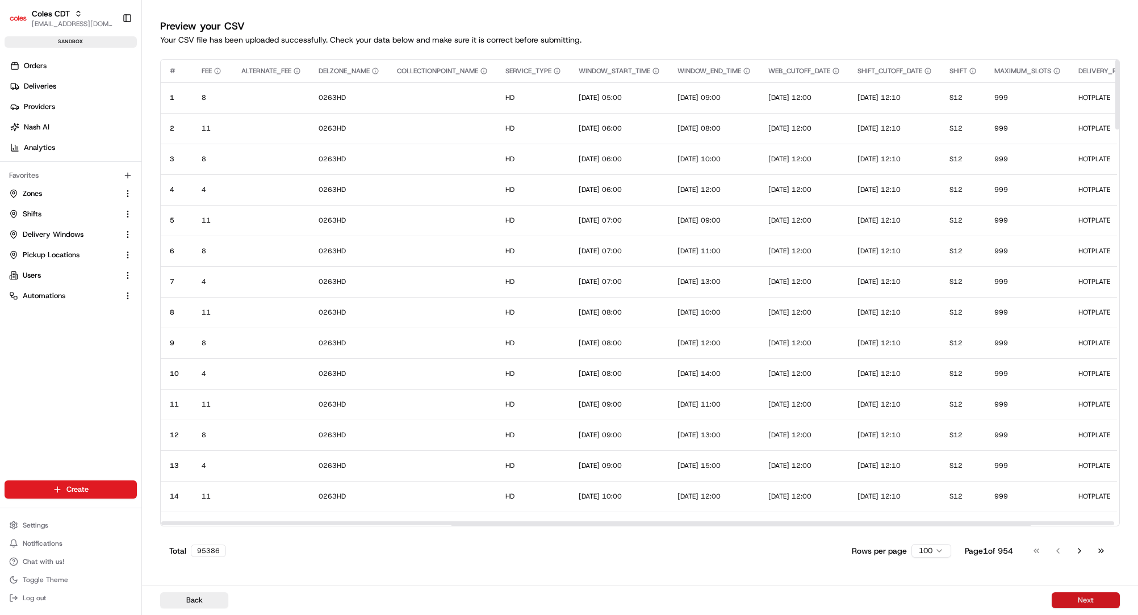
click at [1089, 595] on button "Next" at bounding box center [1086, 600] width 68 height 16
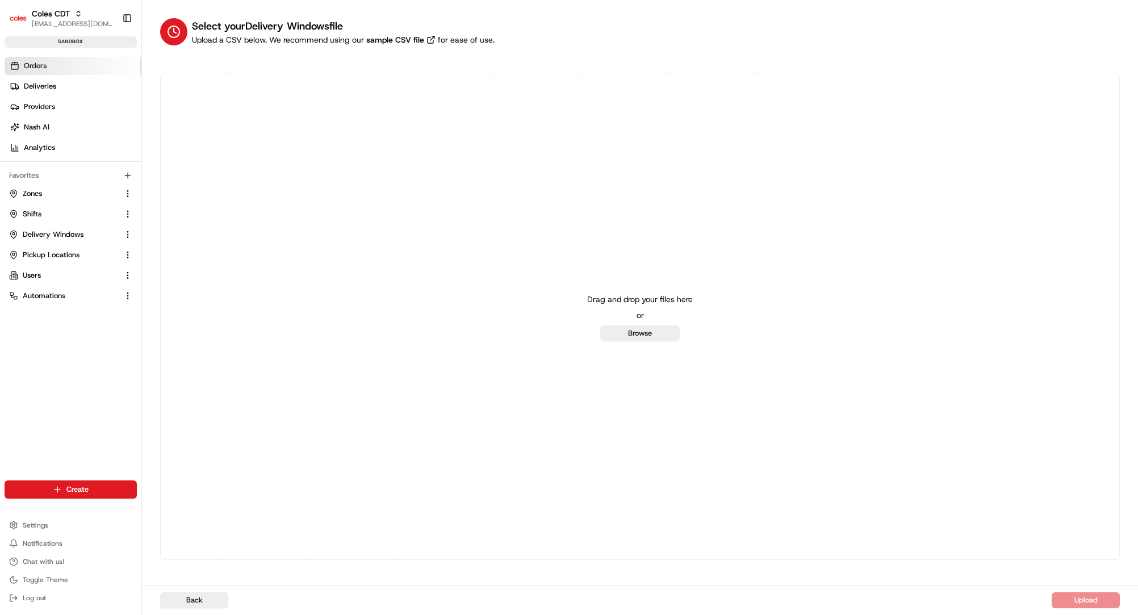
click at [27, 68] on span "Orders" at bounding box center [35, 66] width 23 height 10
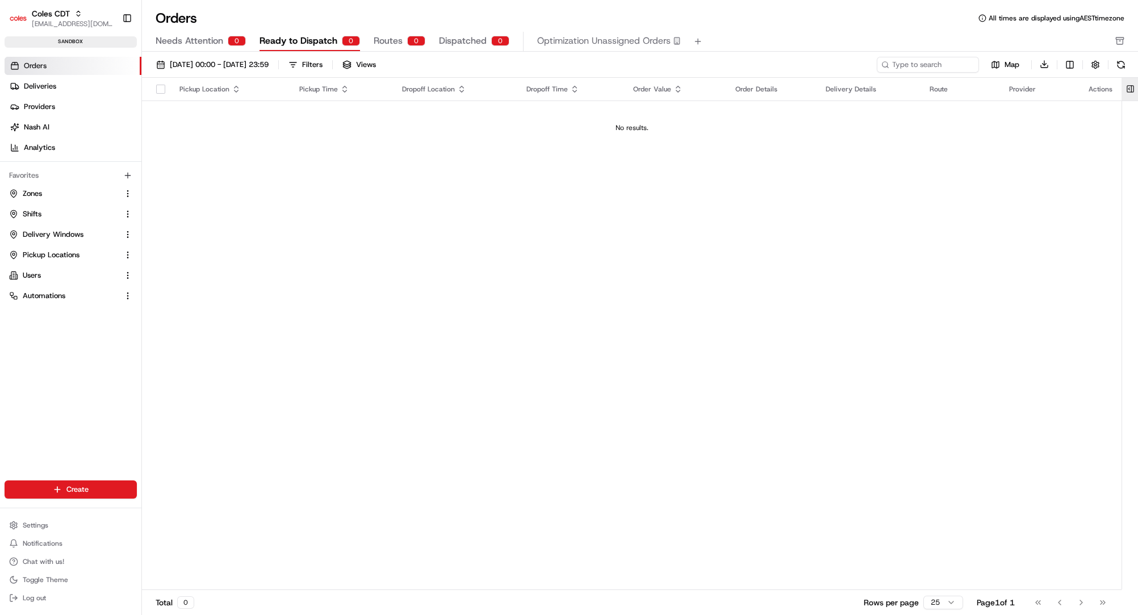
click at [1128, 90] on button at bounding box center [1130, 89] width 19 height 23
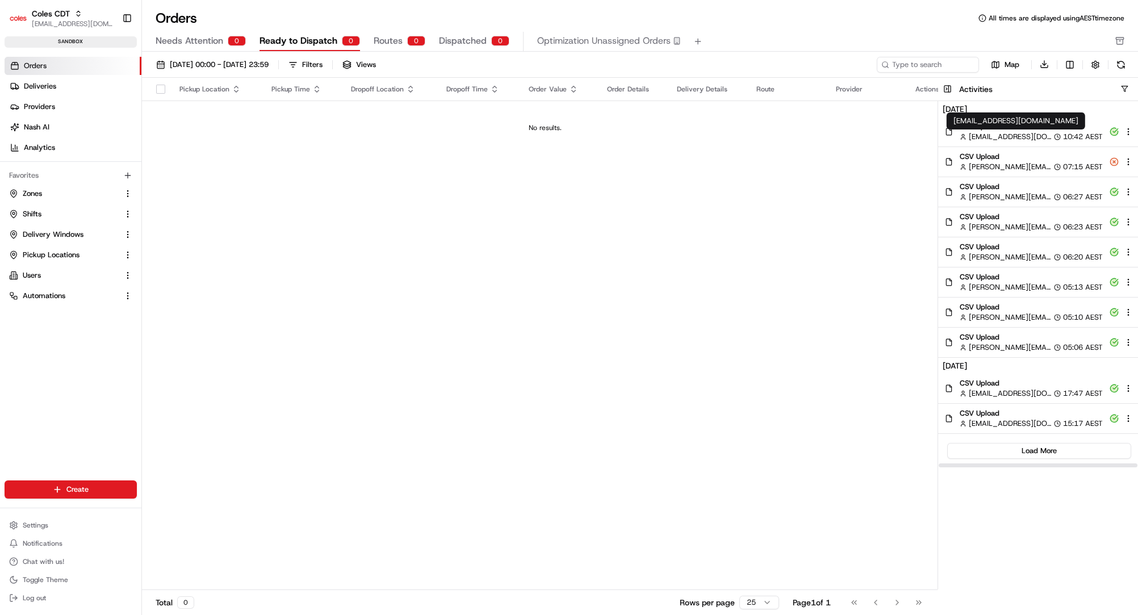
click at [991, 135] on span "[EMAIL_ADDRESS][DOMAIN_NAME]" at bounding box center [1010, 137] width 83 height 10
drag, startPoint x: 60, startPoint y: 236, endPoint x: 139, endPoint y: 313, distance: 110.4
click at [60, 236] on span "Delivery Windows" at bounding box center [53, 234] width 61 height 10
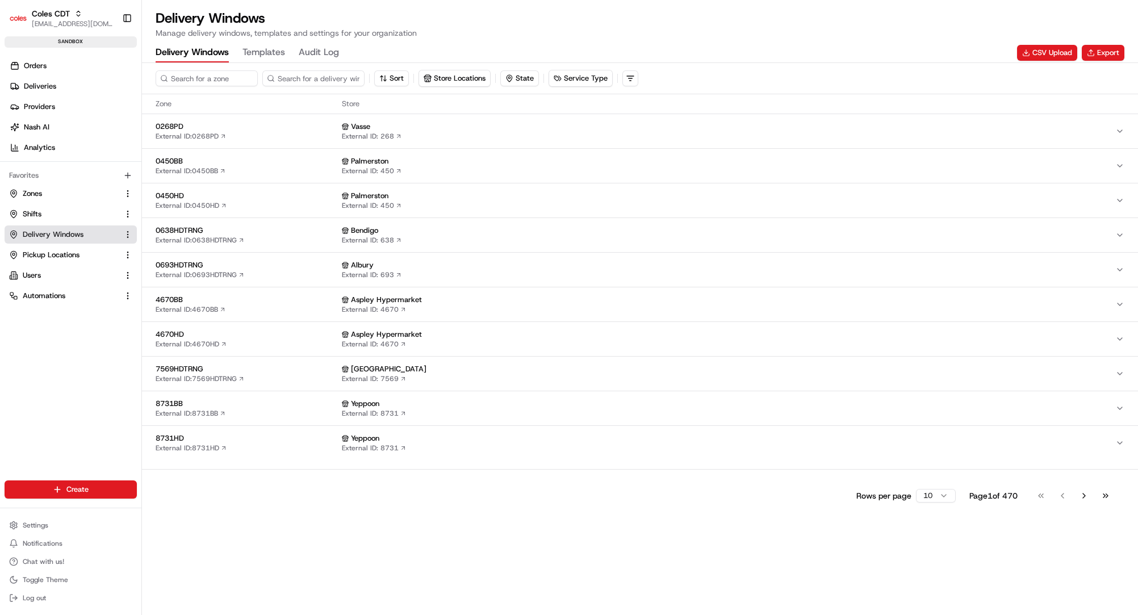
click at [38, 236] on span "Delivery Windows" at bounding box center [53, 234] width 61 height 10
click at [37, 66] on span "Orders" at bounding box center [35, 66] width 23 height 10
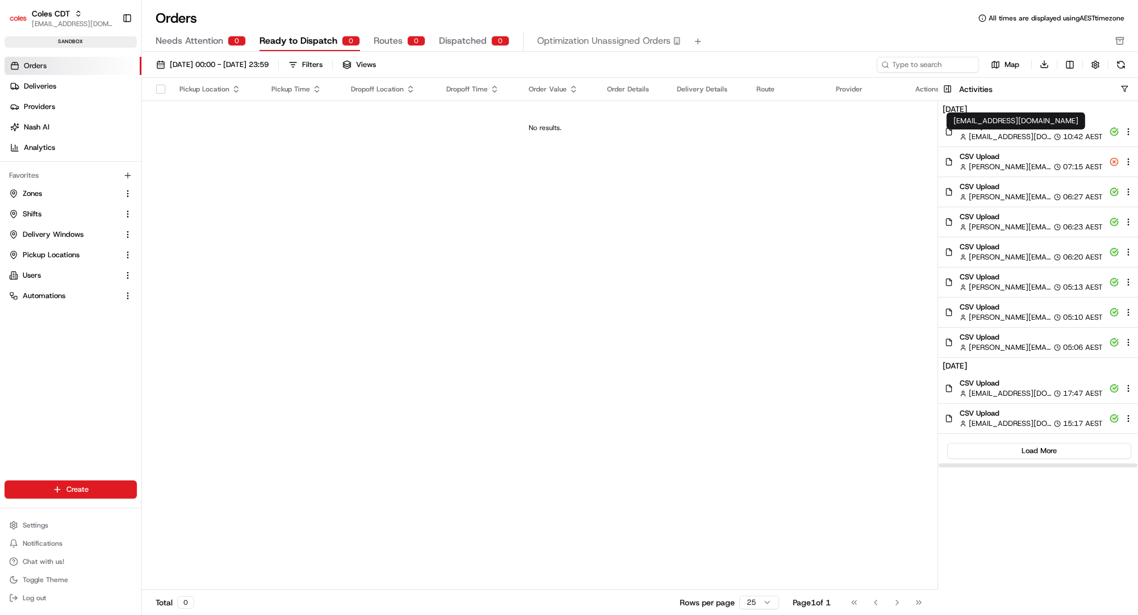
click at [991, 132] on span "[EMAIL_ADDRESS][DOMAIN_NAME]" at bounding box center [1010, 137] width 83 height 10
click at [55, 238] on span "Delivery Windows" at bounding box center [53, 234] width 61 height 10
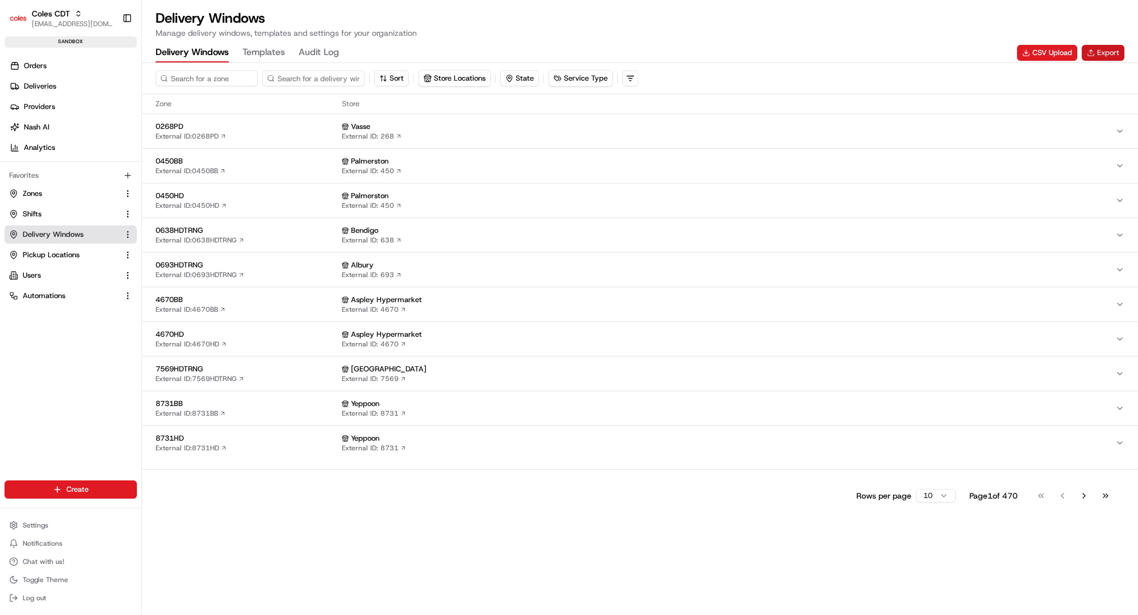
click at [1100, 45] on button "Export" at bounding box center [1103, 53] width 43 height 16
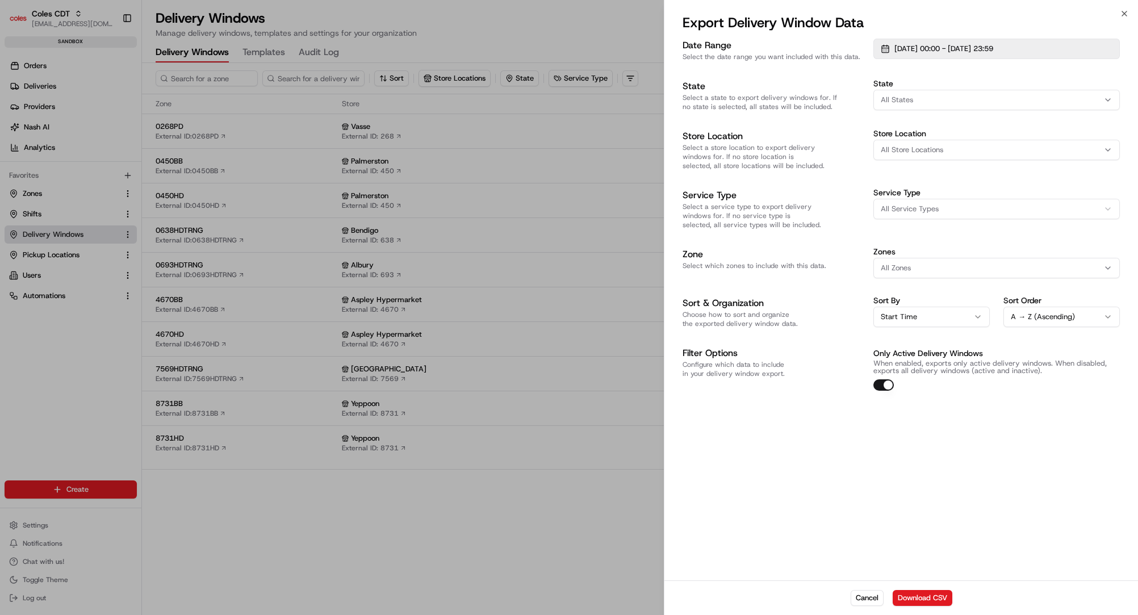
click at [948, 51] on span "[DATE] 00:00 - [DATE] 23:59" at bounding box center [943, 49] width 99 height 10
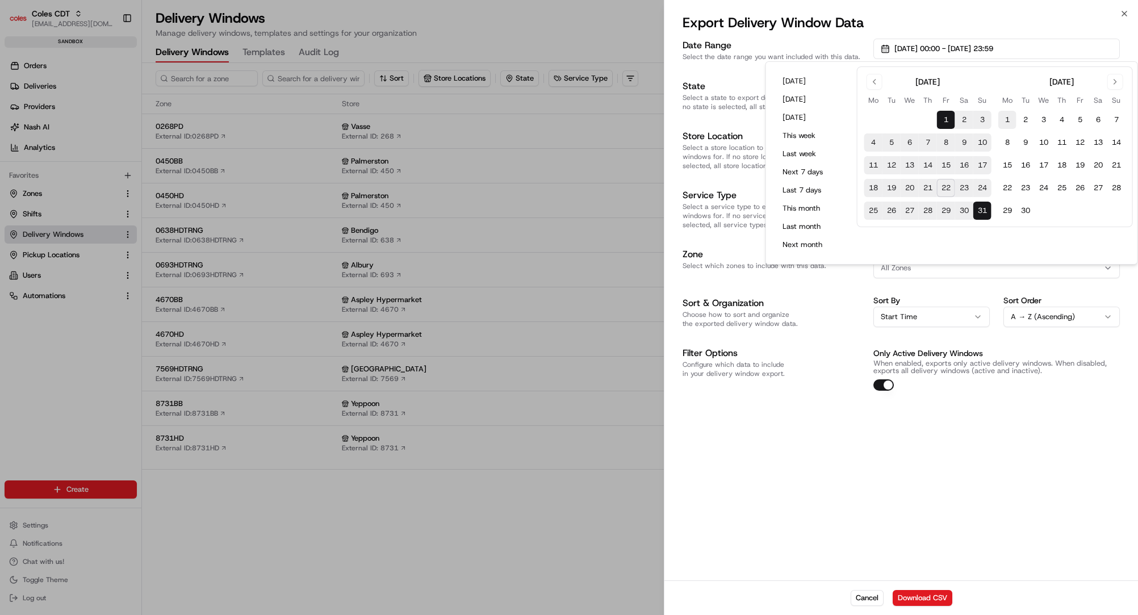
click at [1007, 115] on button "1" at bounding box center [1007, 120] width 18 height 18
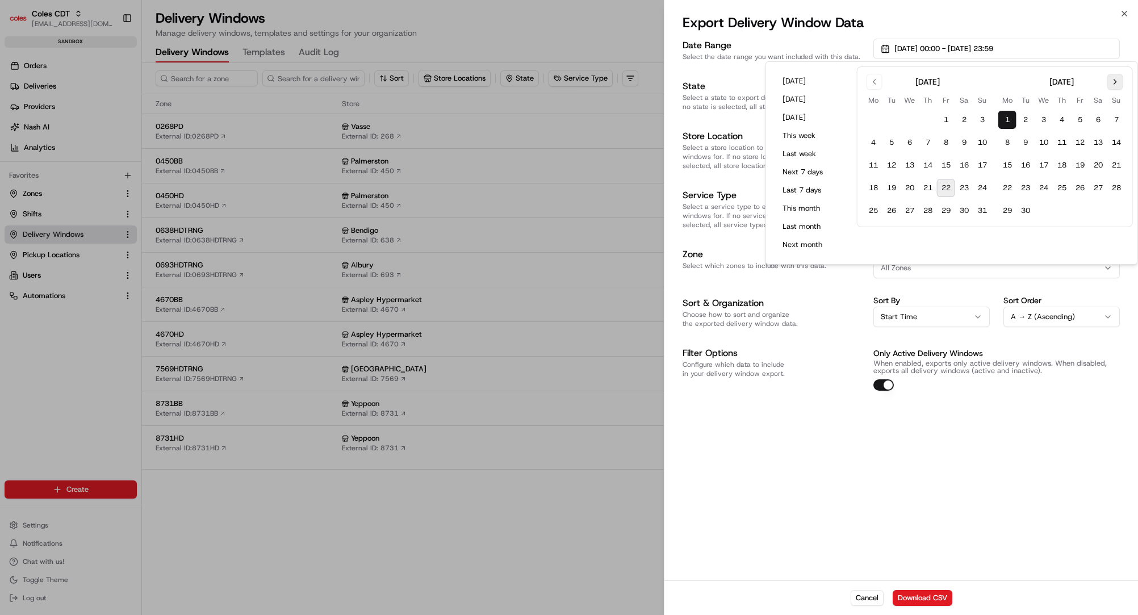
click at [1115, 86] on button "Go to next month" at bounding box center [1115, 82] width 16 height 16
click at [1116, 210] on button "30" at bounding box center [1116, 211] width 18 height 18
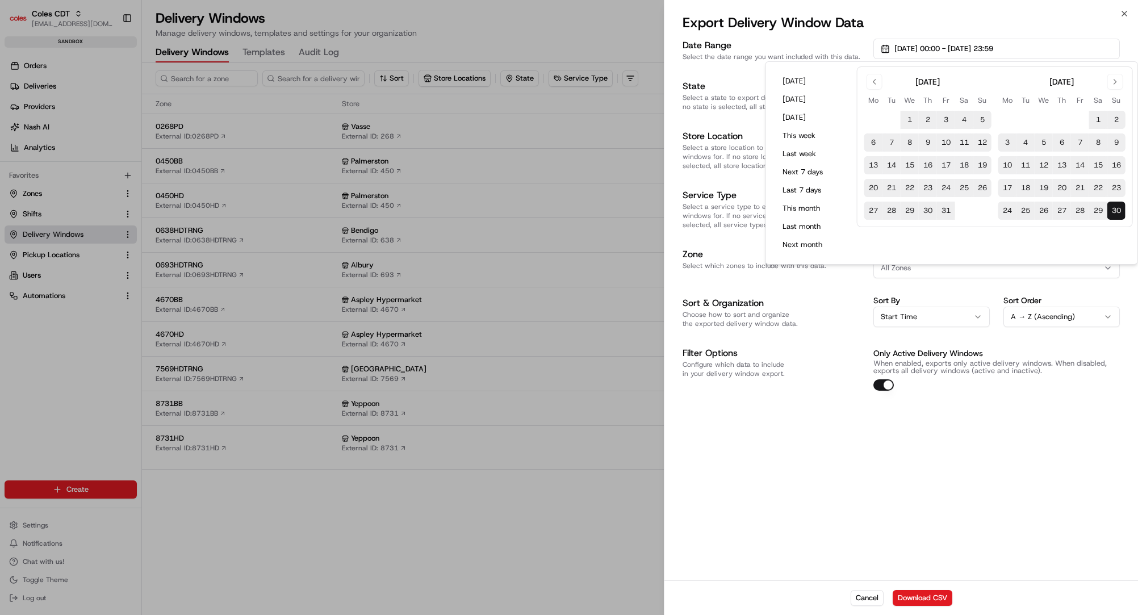
click at [789, 486] on div "Date Range Select the date range you want included with this data. [DATE] 00:00…" at bounding box center [901, 308] width 474 height 544
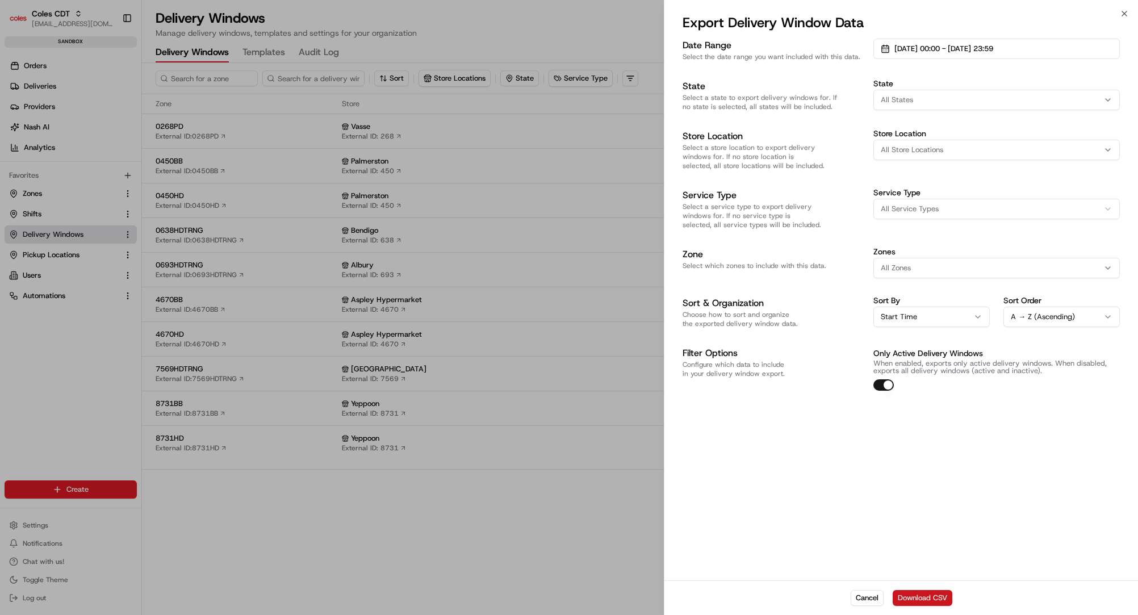
click at [921, 594] on button "Download CSV" at bounding box center [923, 598] width 60 height 16
